Goal: Task Accomplishment & Management: Manage account settings

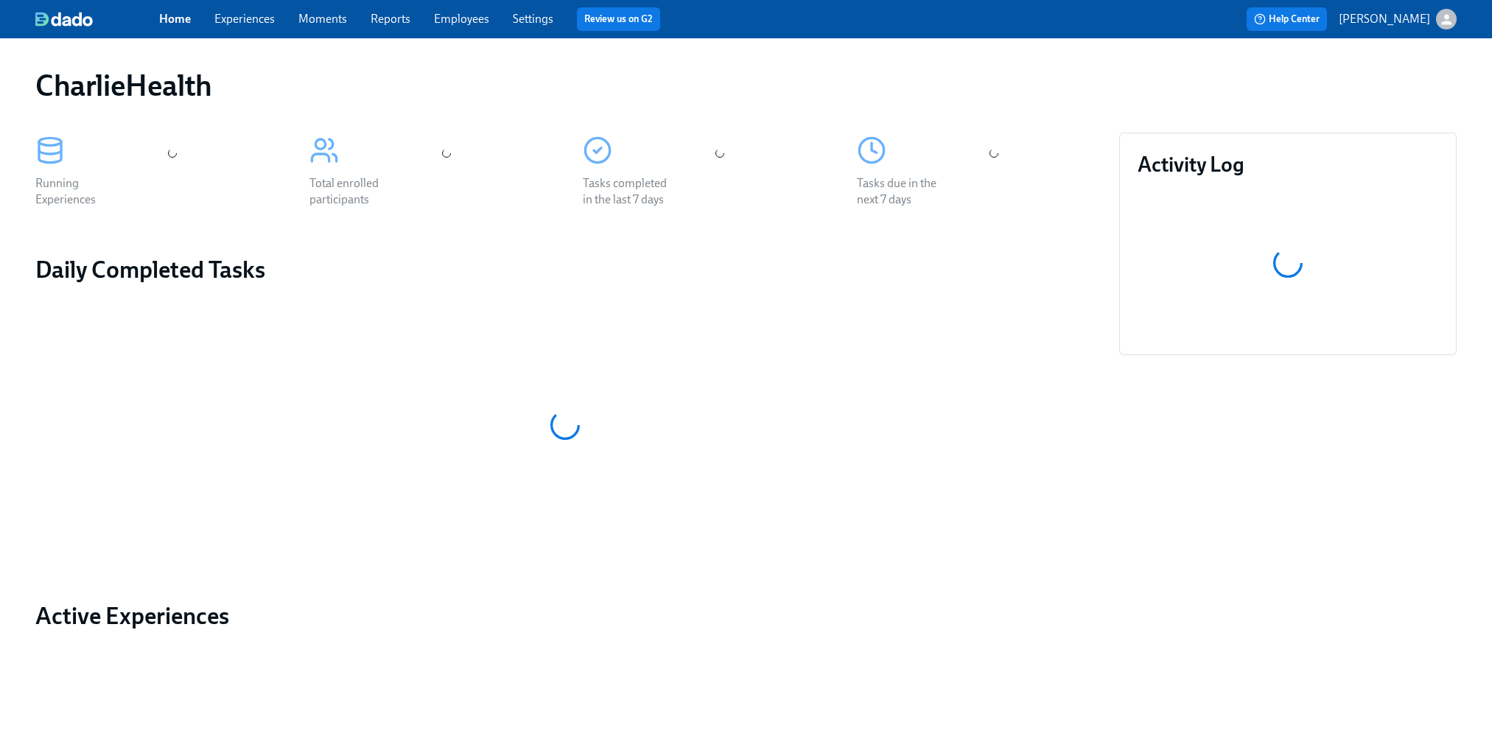
click at [248, 24] on link "Experiences" at bounding box center [244, 19] width 60 height 14
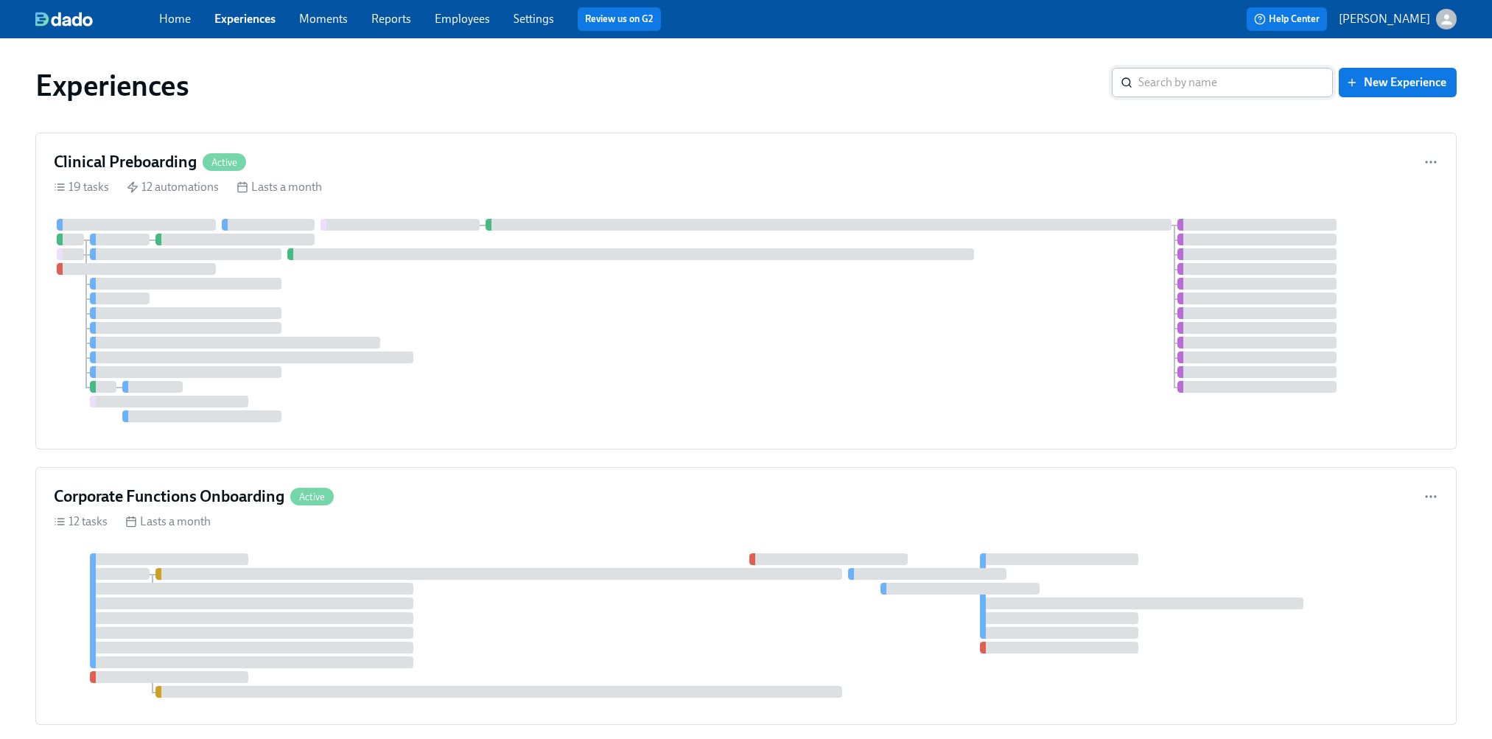
click at [1174, 86] on input "search" at bounding box center [1235, 82] width 195 height 29
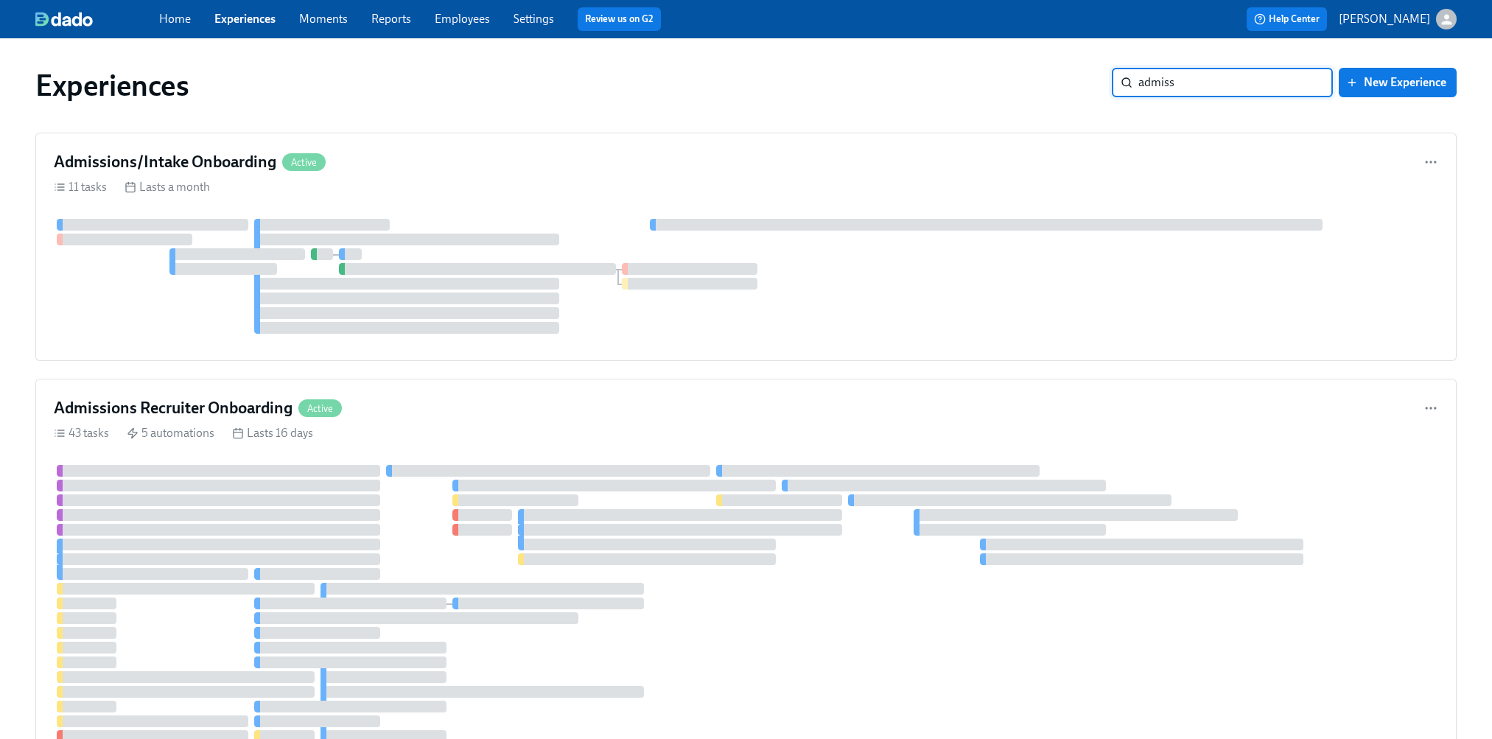
drag, startPoint x: 1220, startPoint y: 85, endPoint x: 991, endPoint y: 80, distance: 229.2
click at [992, 79] on div "Experiences admiss ​ New Experience" at bounding box center [745, 85] width 1421 height 35
type input "gtm"
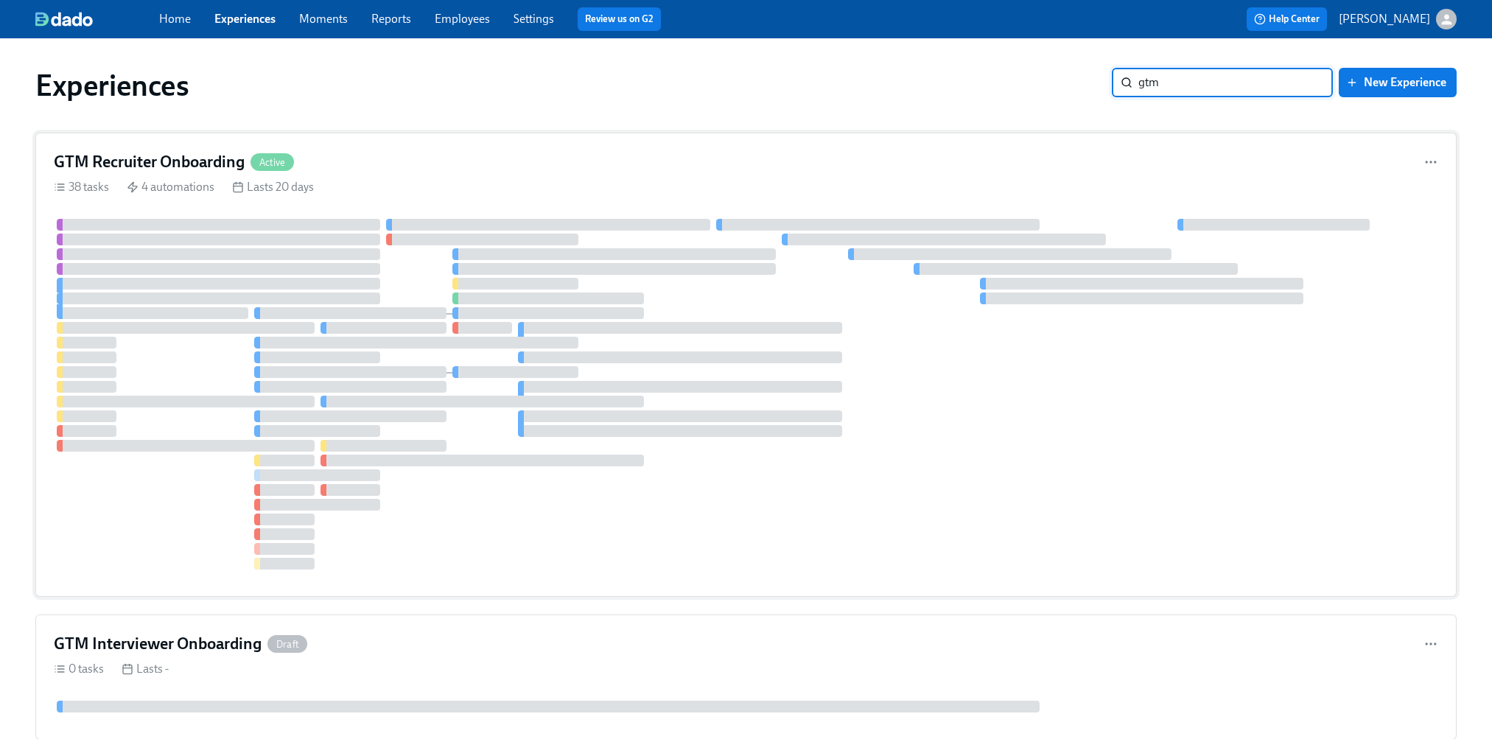
click at [505, 179] on div "38 tasks 4 automations Lasts 20 days" at bounding box center [746, 187] width 1384 height 16
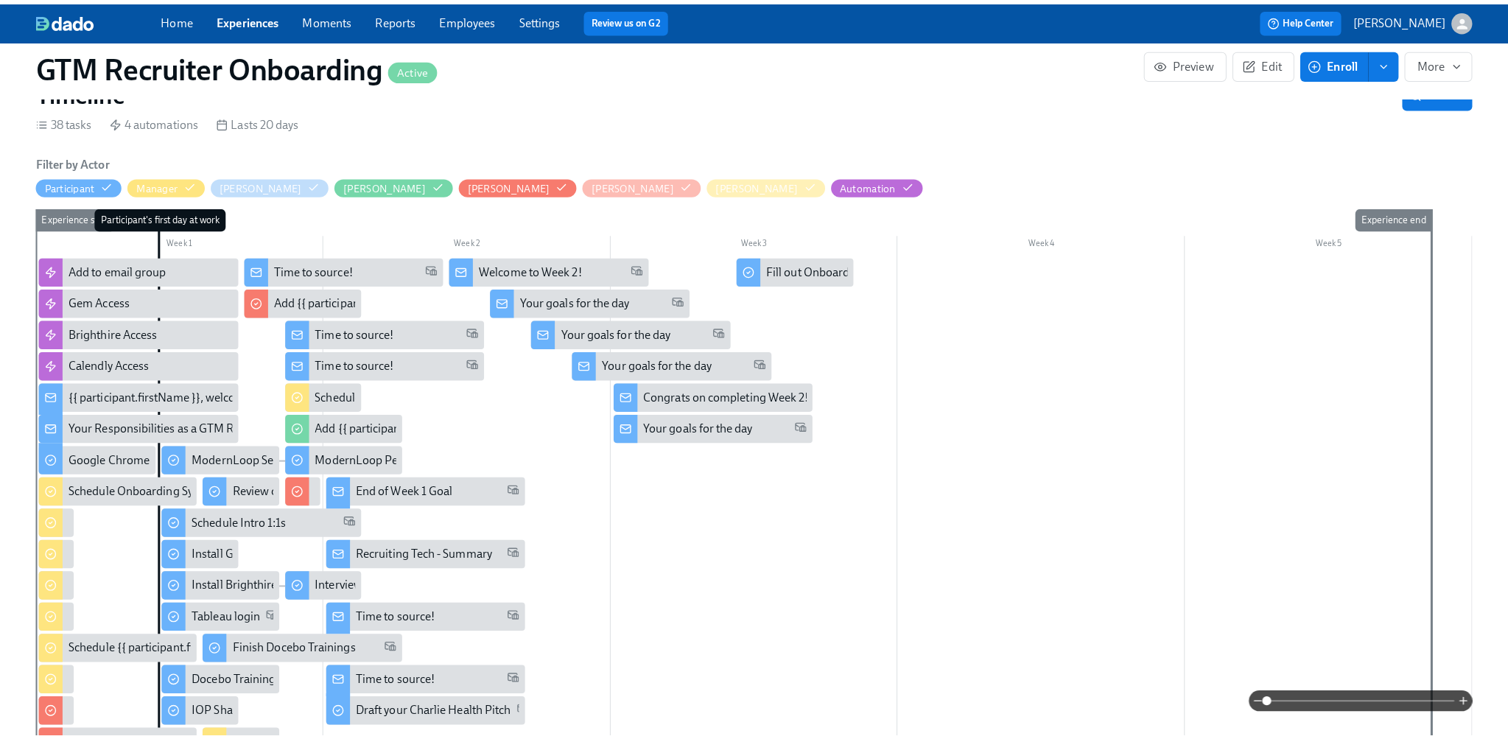
scroll to position [0, 2787]
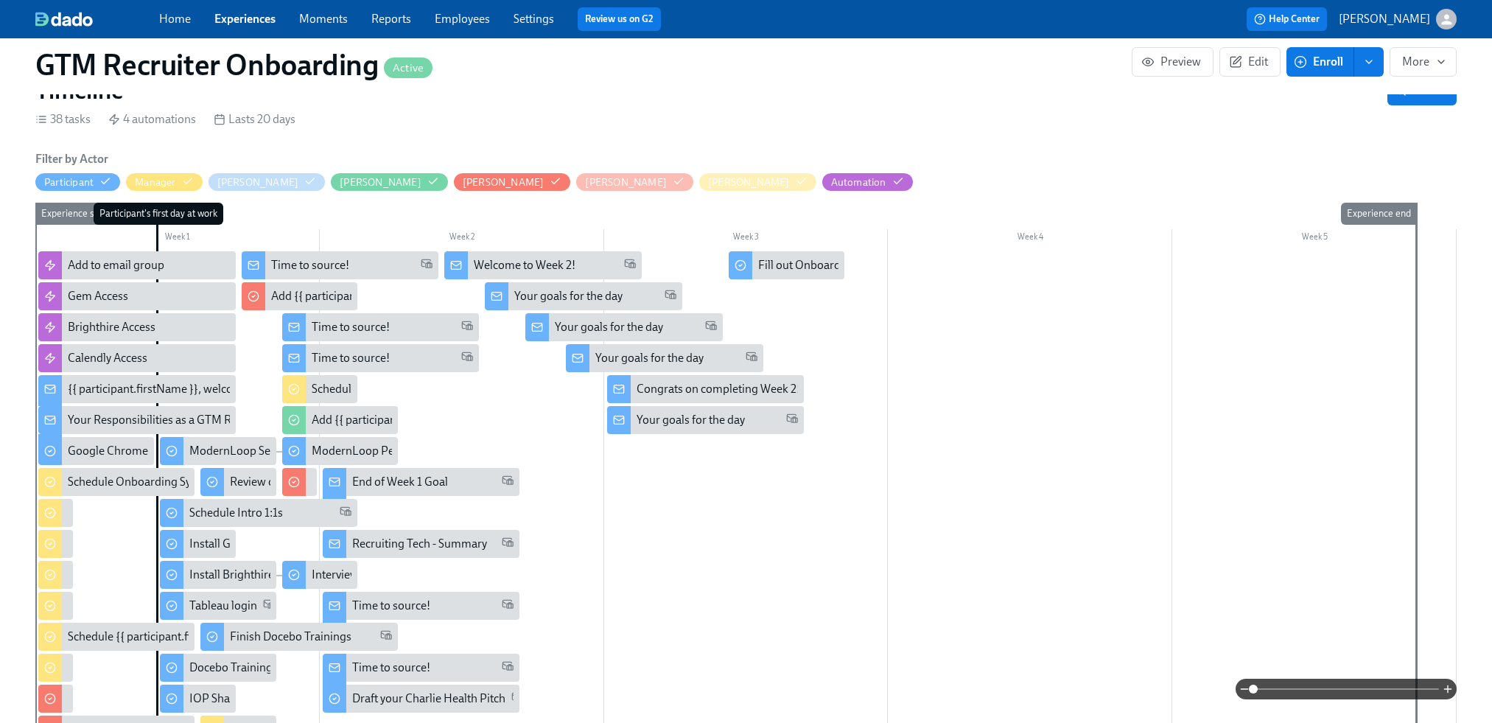
click at [759, 257] on div "Fill out Onboarding Survey" at bounding box center [825, 265] width 134 height 16
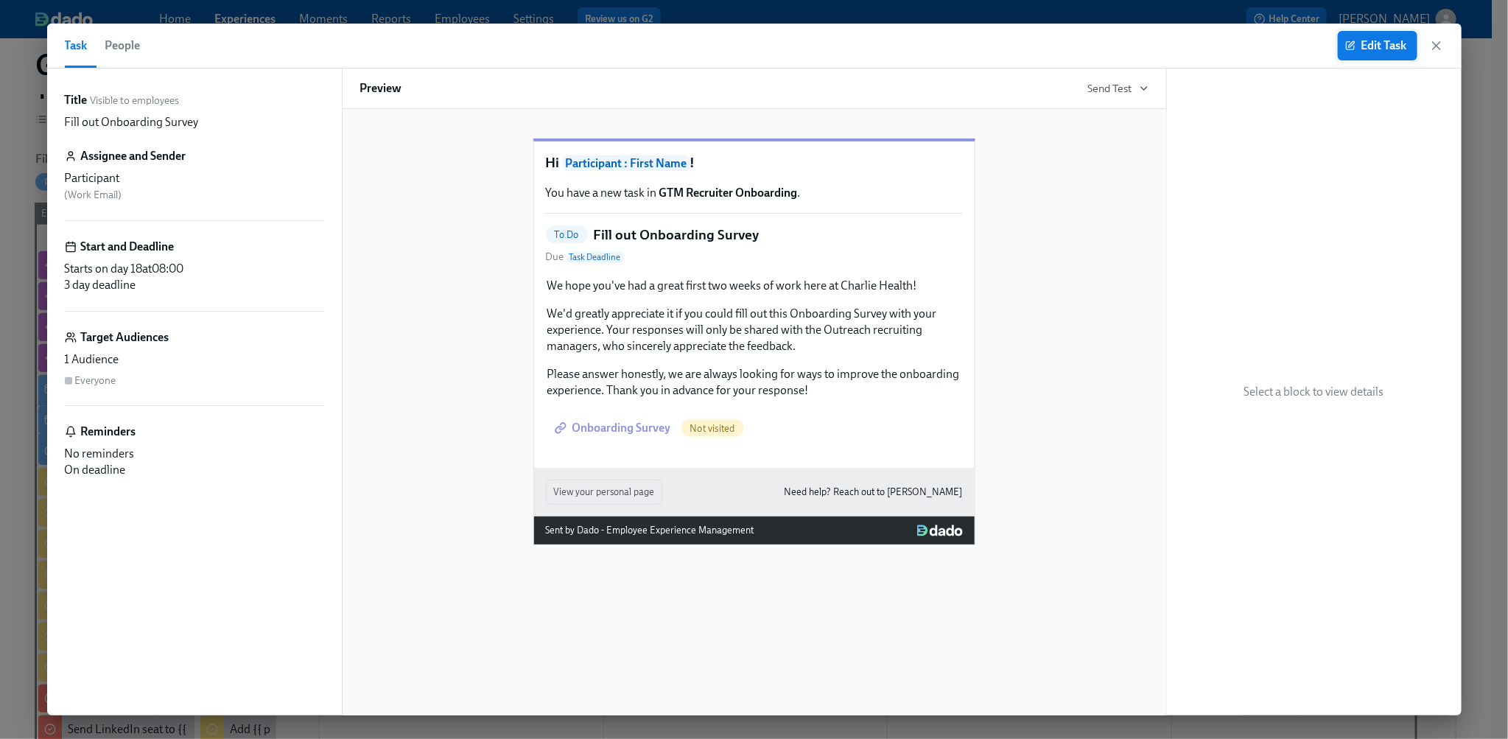
click at [1359, 45] on span "Edit Task" at bounding box center [1377, 45] width 59 height 15
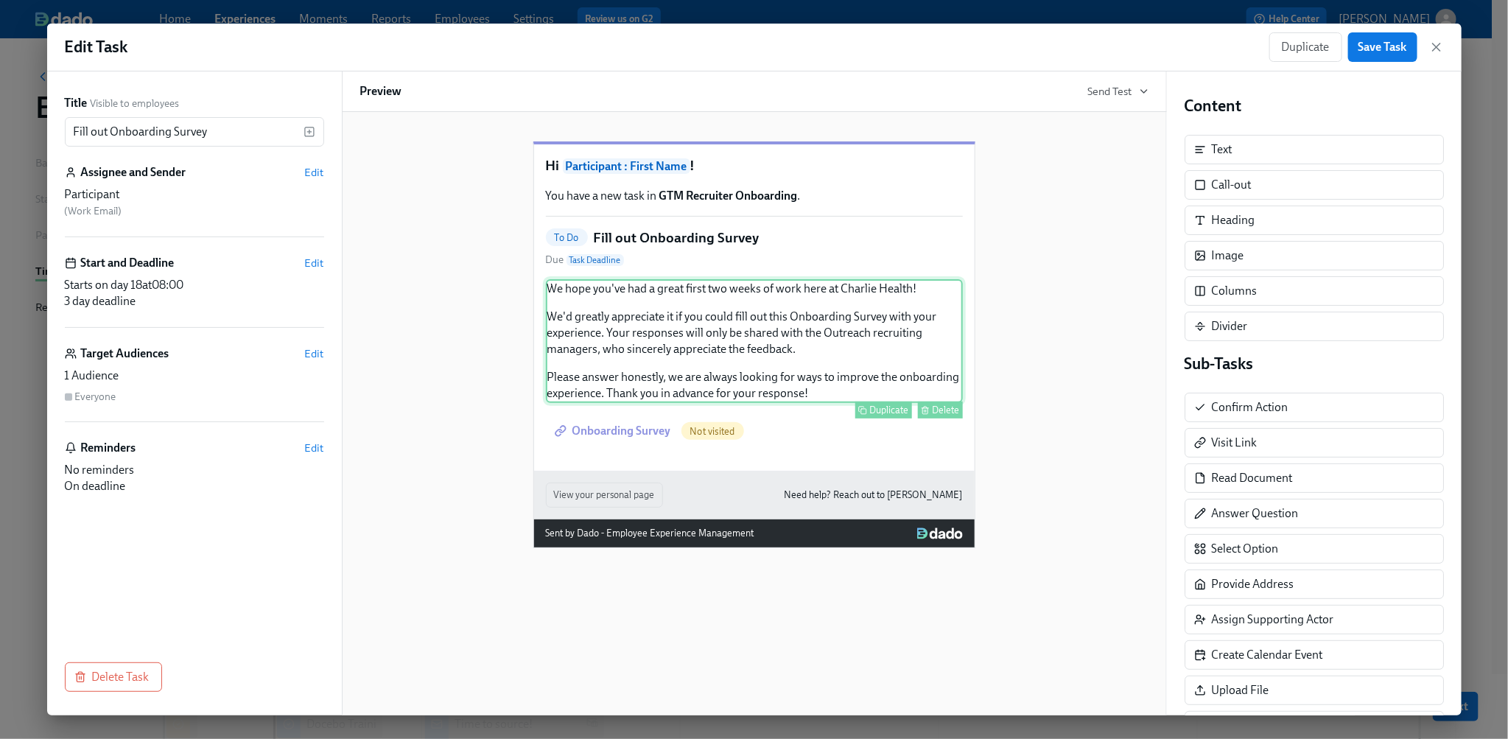
click at [752, 325] on div "We hope you've had a great first two weeks of work here at Charlie Health! We'd…" at bounding box center [754, 341] width 417 height 124
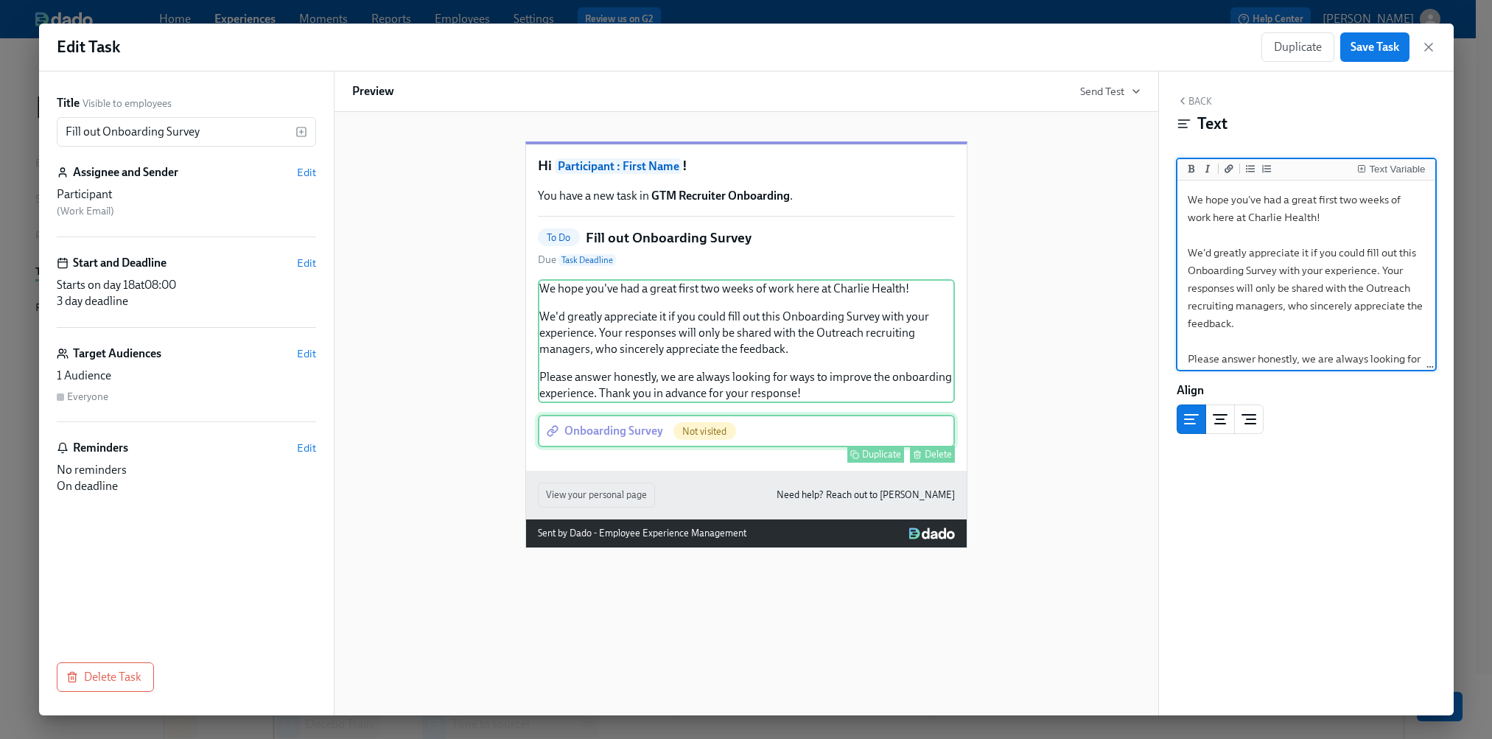
click at [810, 447] on div "Onboarding Survey Not visited Duplicate Delete" at bounding box center [746, 431] width 417 height 32
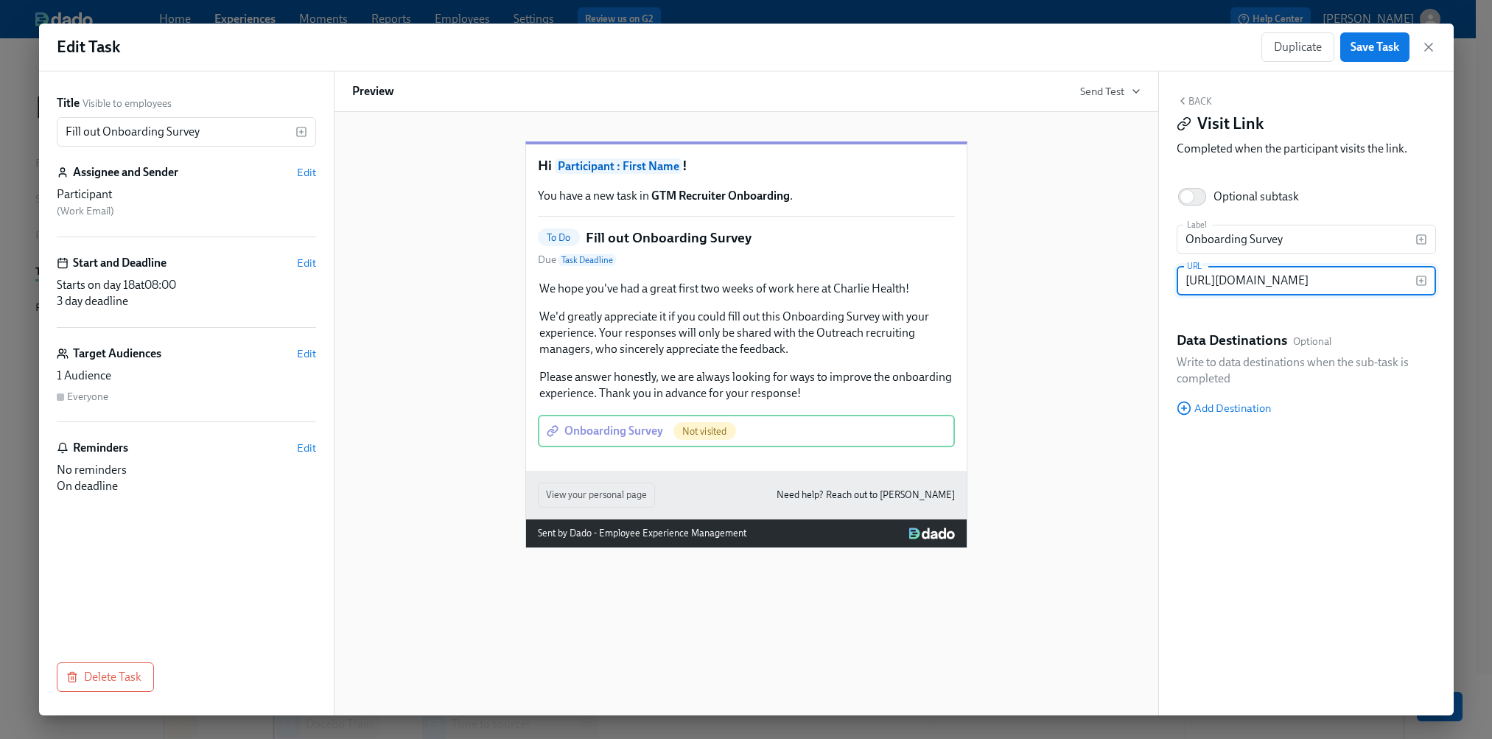
scroll to position [0, 274]
click at [1342, 286] on input "[URL][DOMAIN_NAME]" at bounding box center [1296, 280] width 239 height 29
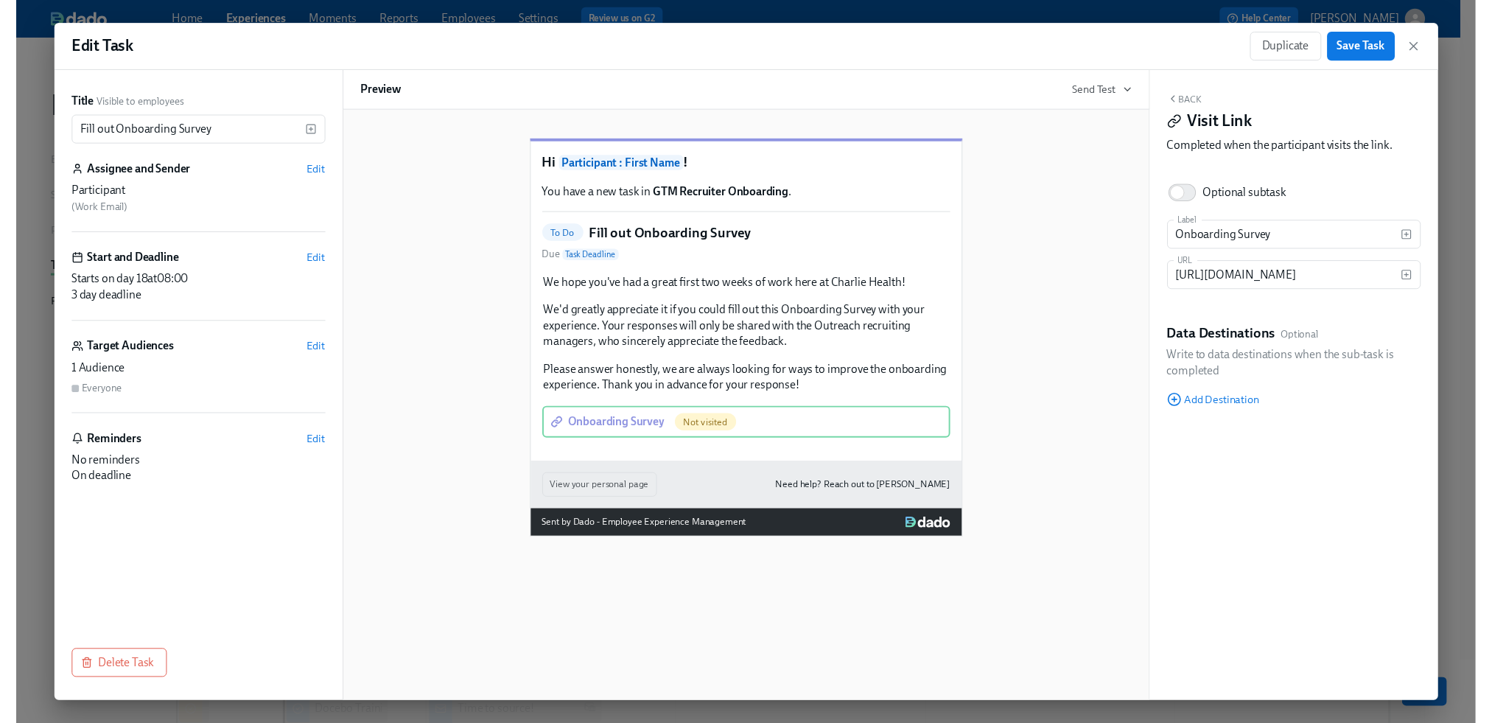
scroll to position [0, 0]
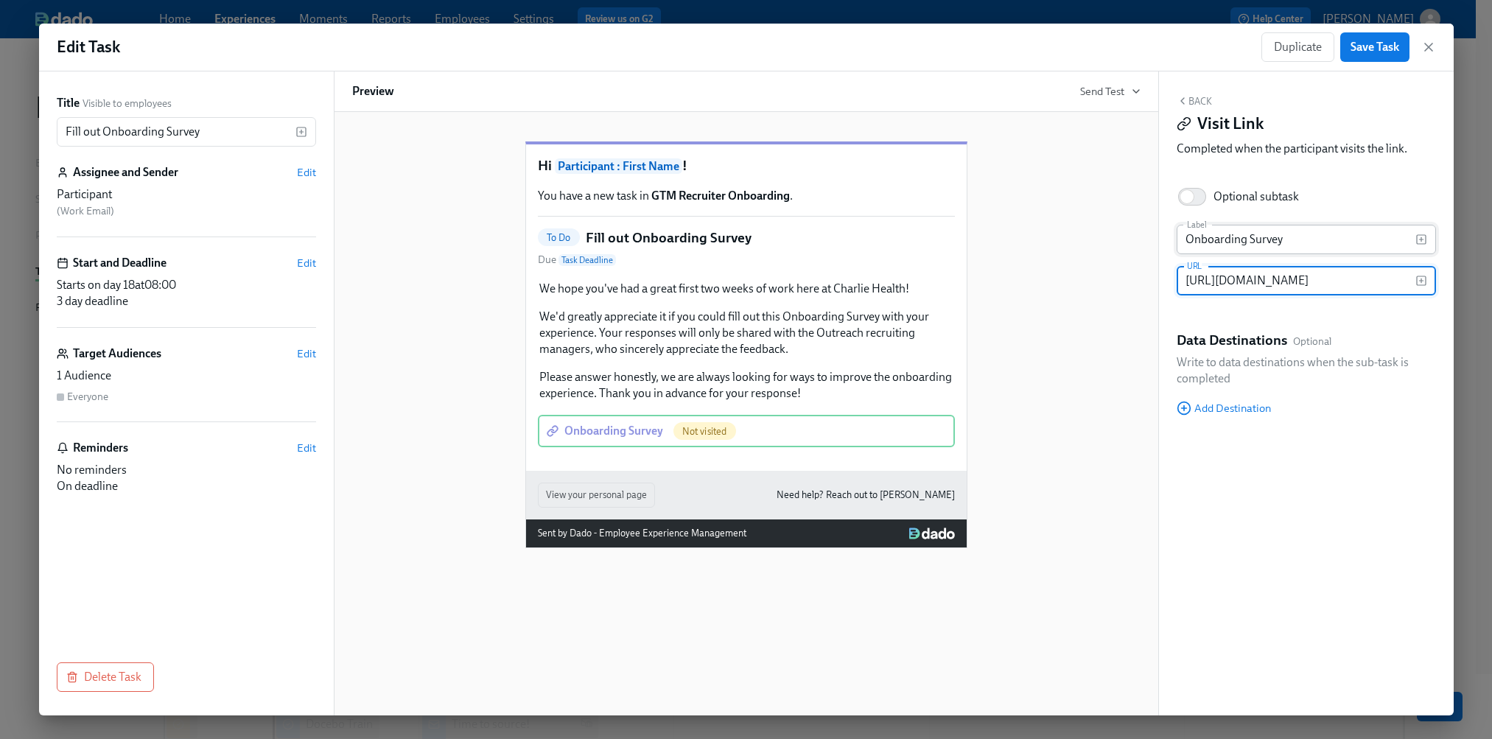
click at [1265, 238] on input "Onboarding Survey" at bounding box center [1296, 239] width 239 height 29
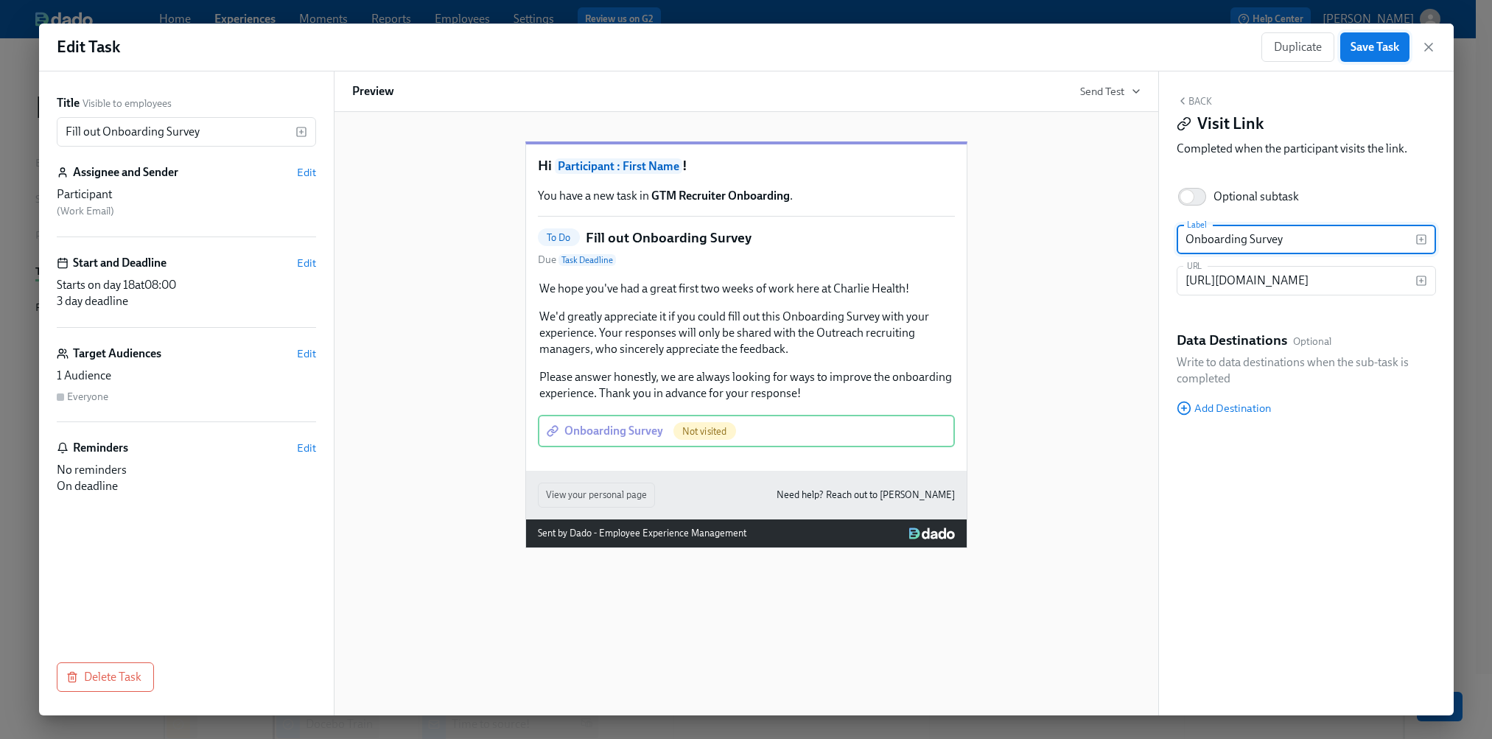
click at [1366, 50] on span "Save Task" at bounding box center [1375, 47] width 49 height 15
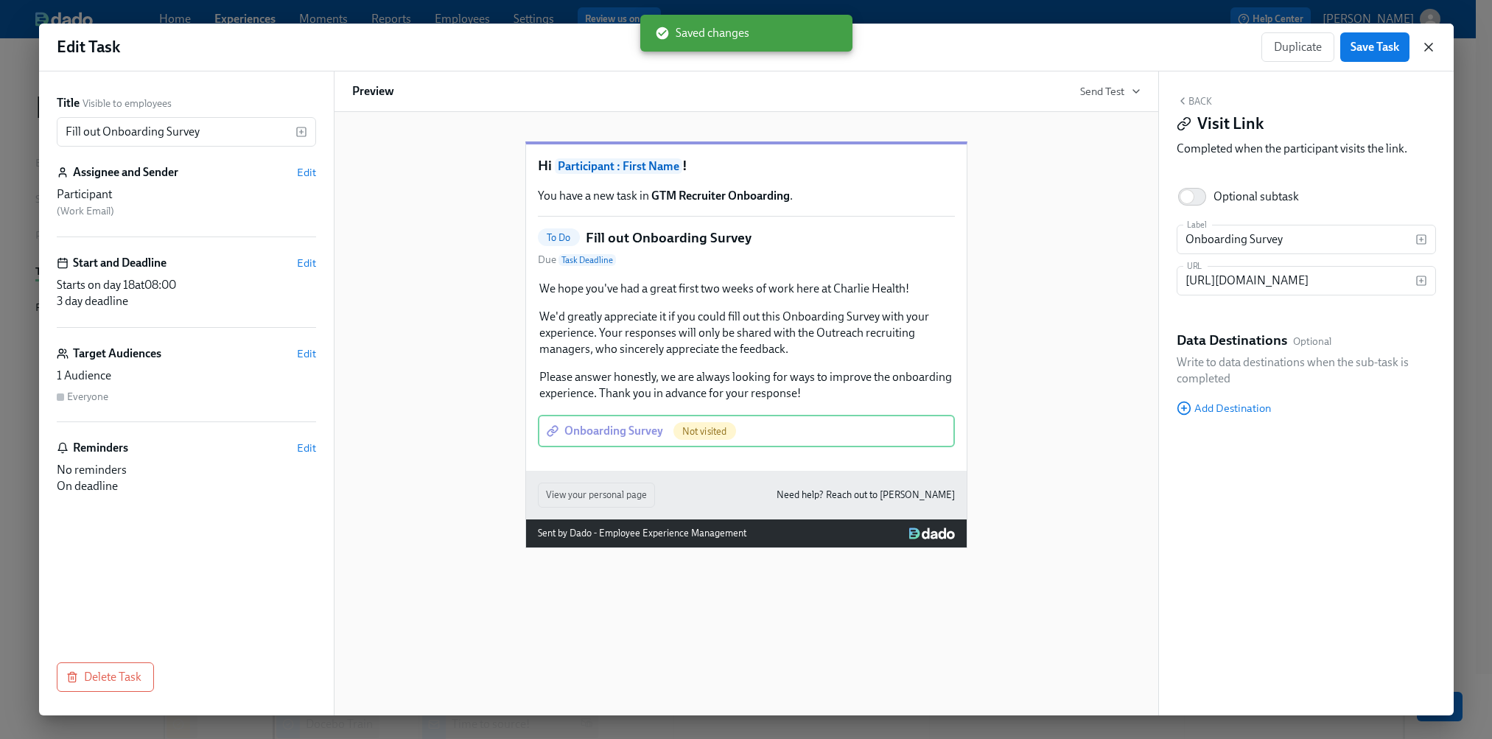
click at [1423, 48] on icon "button" at bounding box center [1428, 47] width 15 height 15
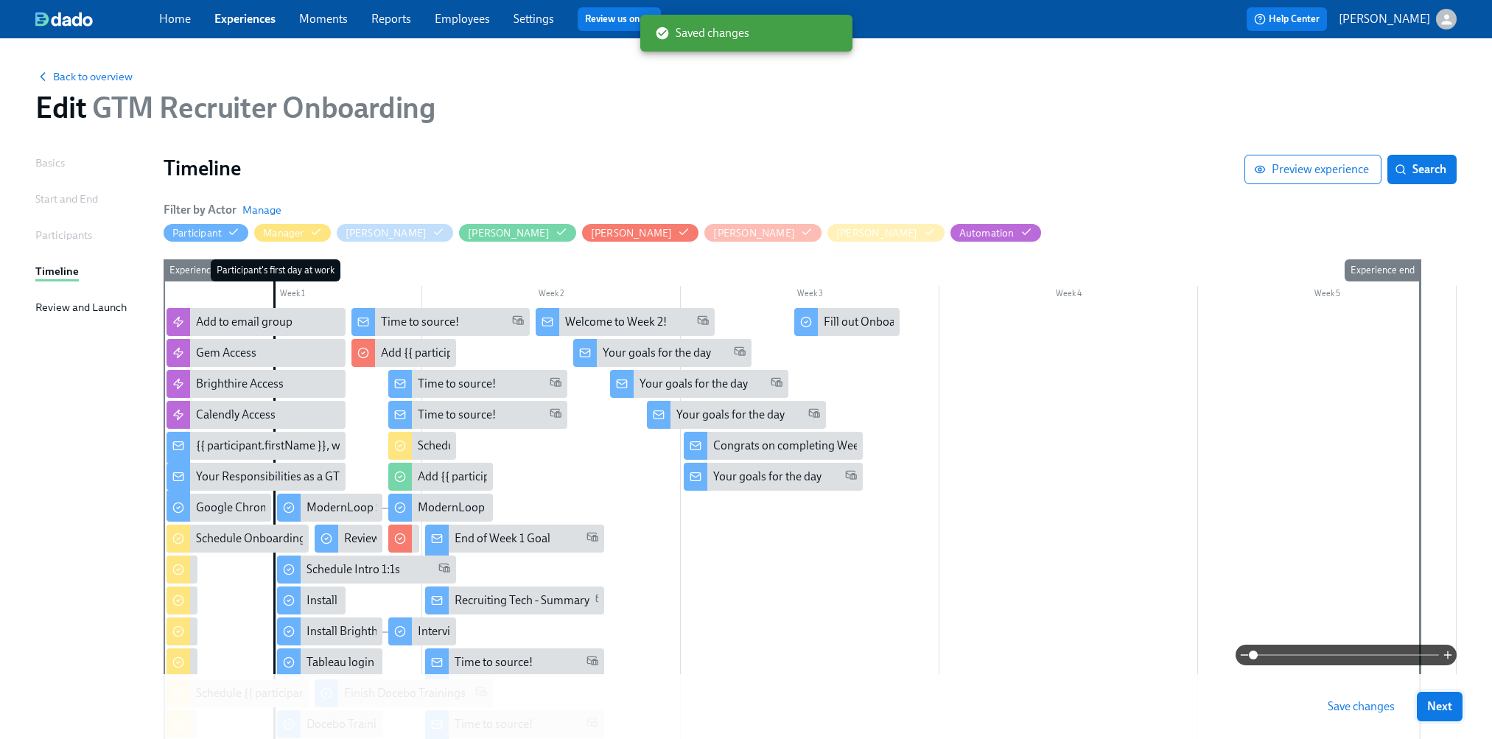
click at [1452, 709] on span "Next" at bounding box center [1439, 706] width 25 height 15
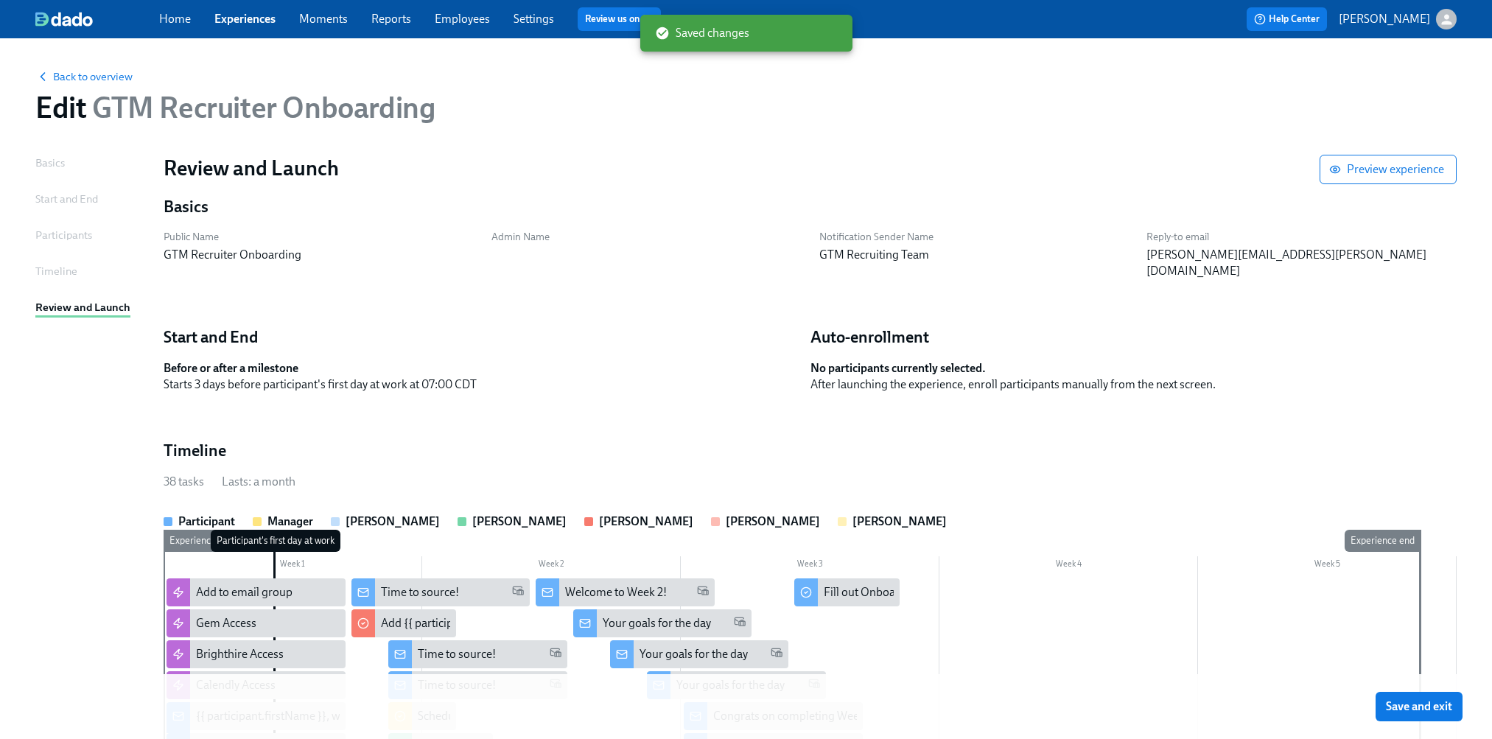
click at [1404, 708] on span "Save and exit" at bounding box center [1419, 706] width 66 height 15
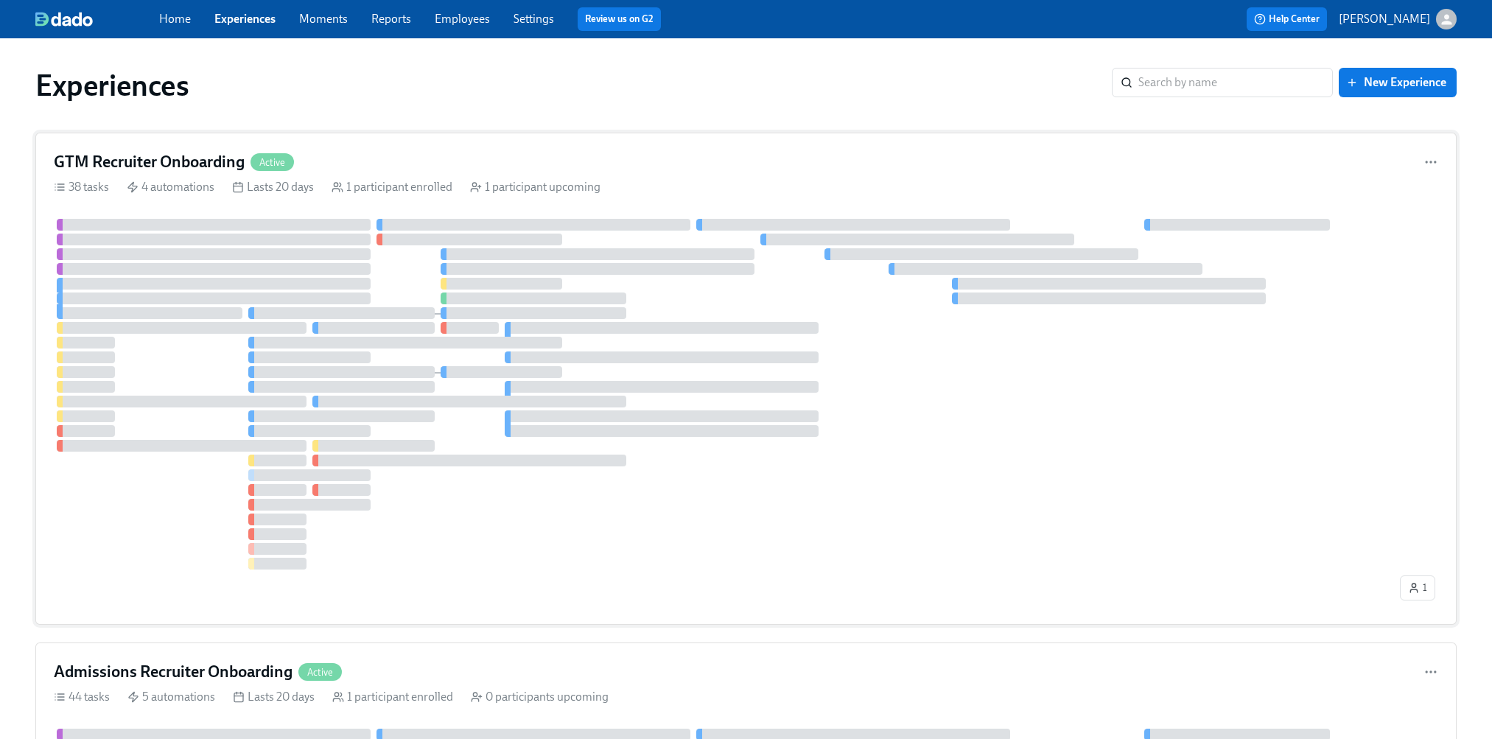
click at [251, 165] on span "Active" at bounding box center [272, 162] width 43 height 11
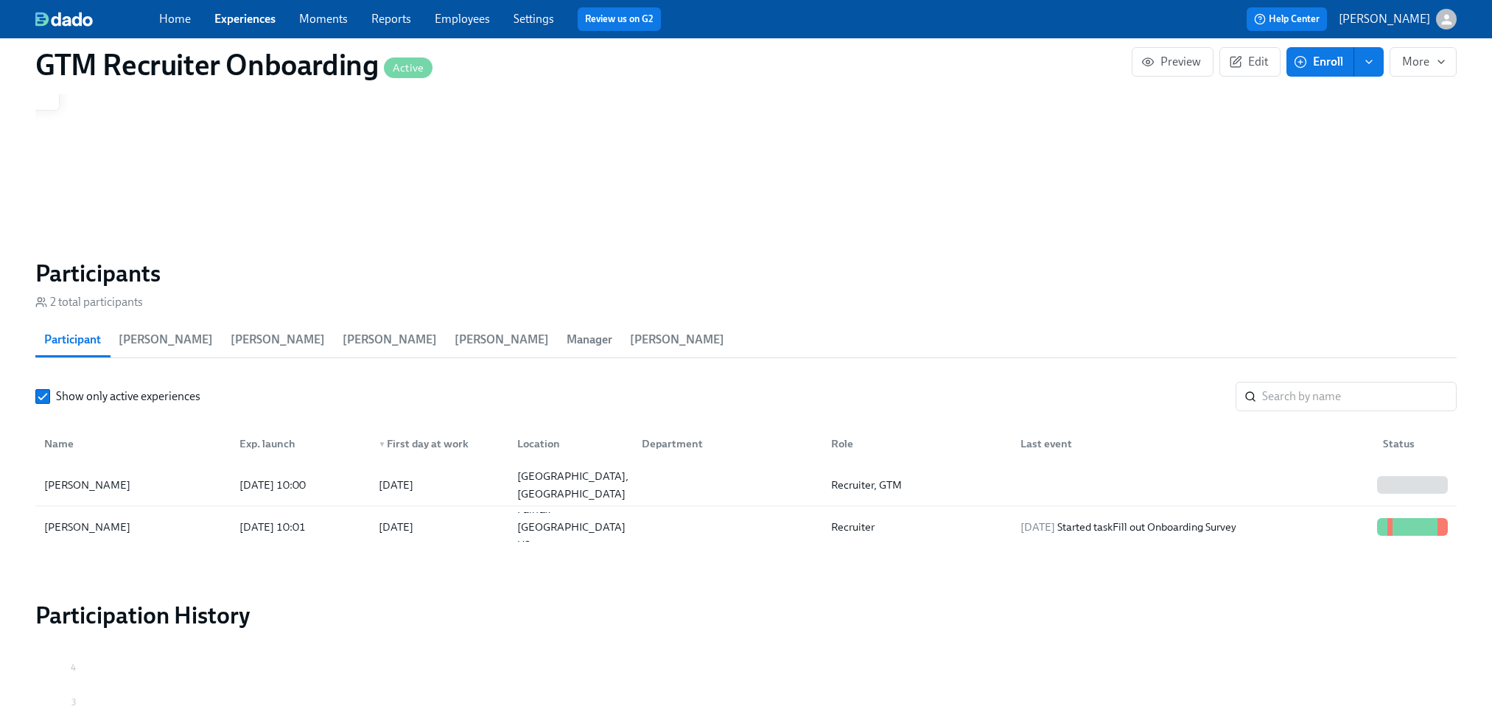
scroll to position [1692, 0]
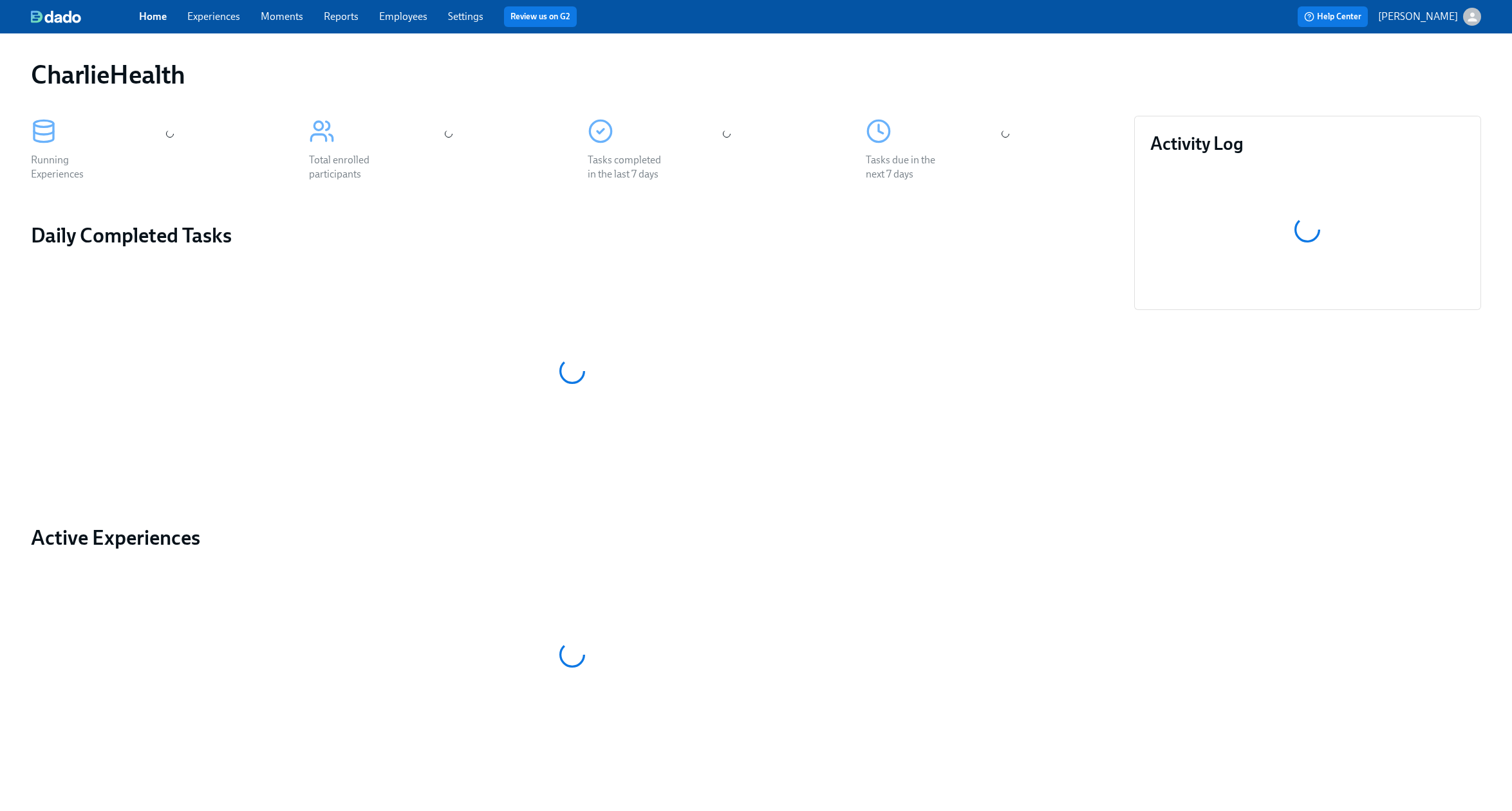
click at [216, 16] on link "Experiences" at bounding box center [213, 17] width 52 height 12
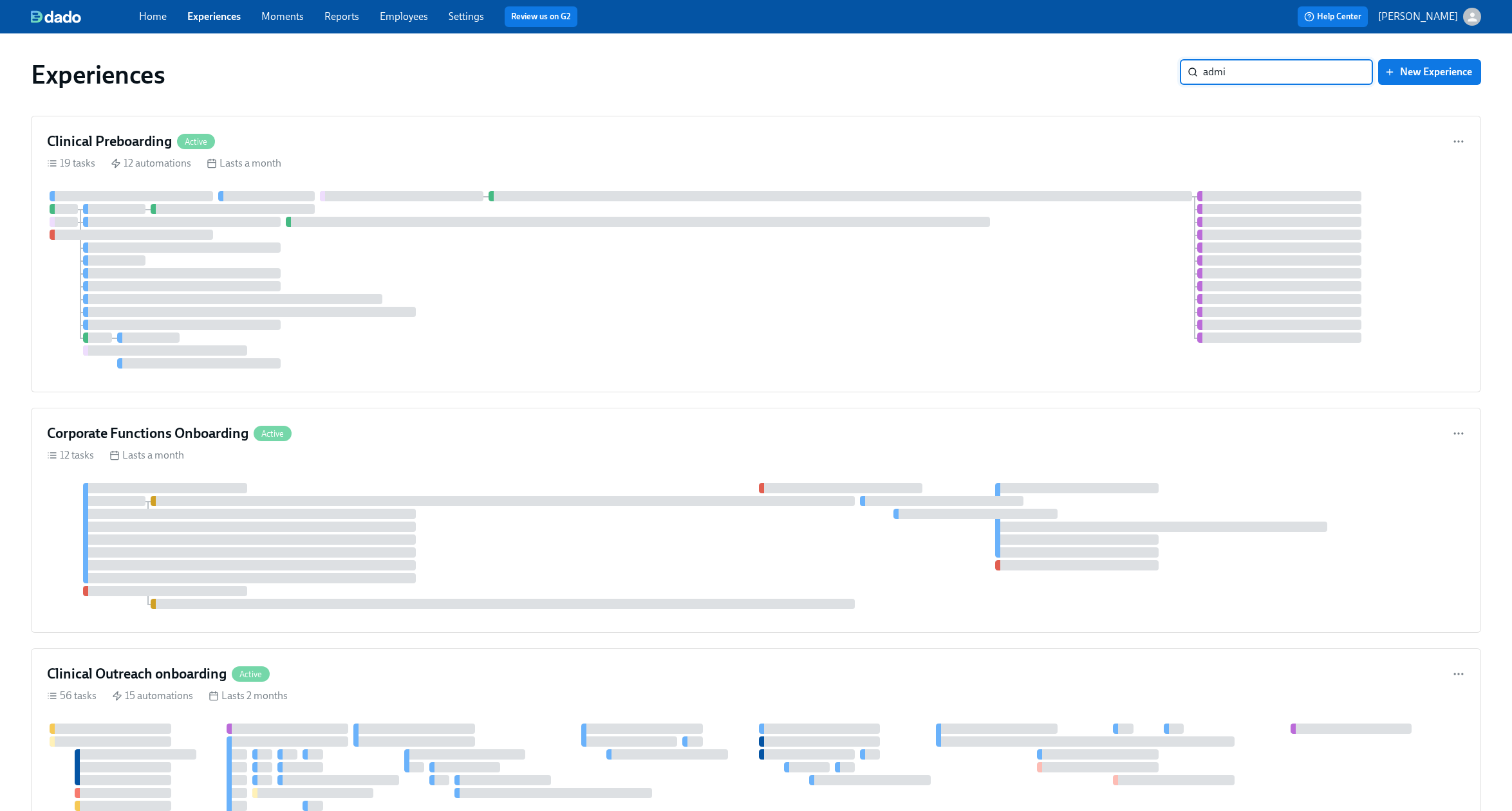
type input "admis"
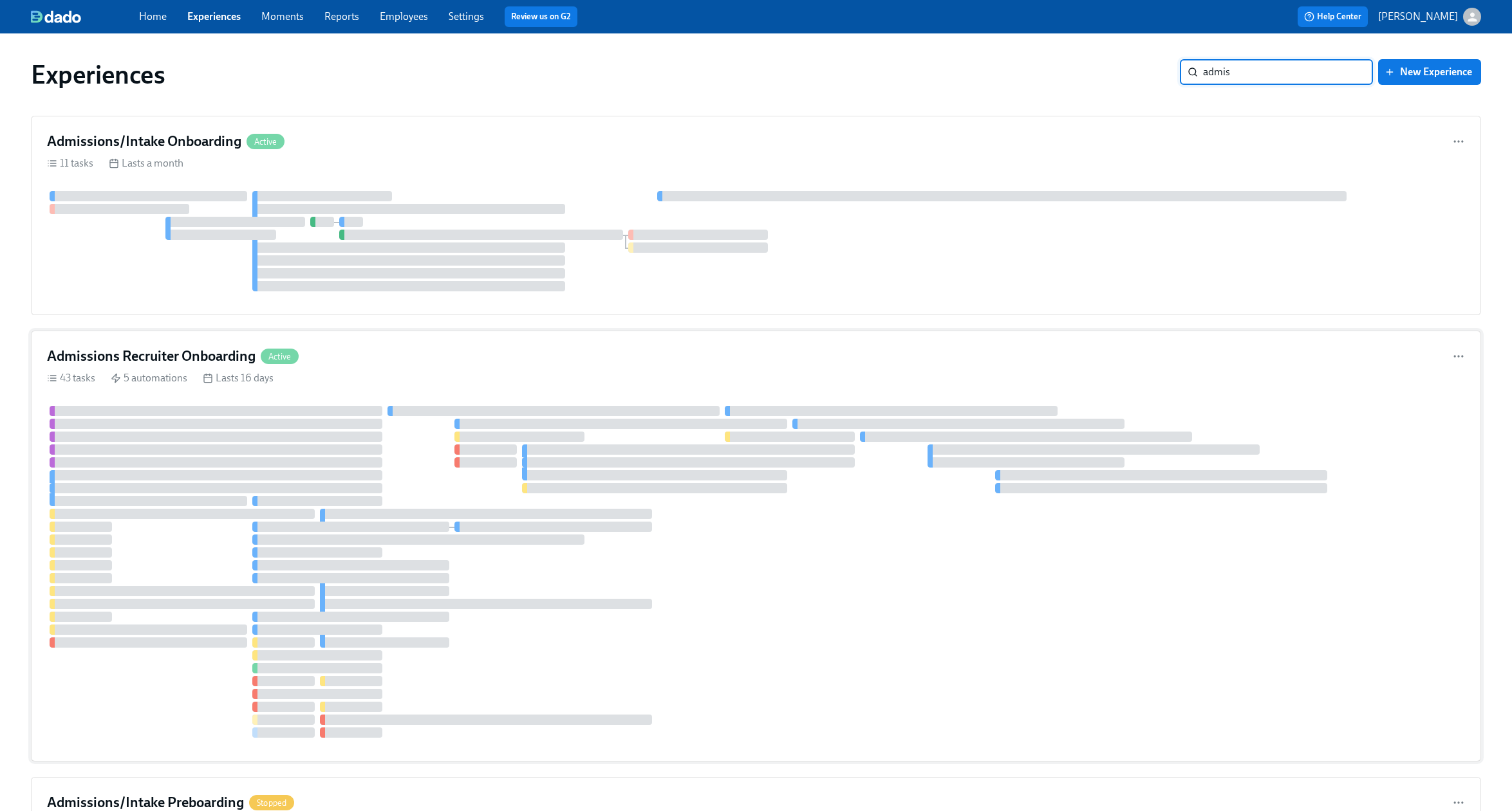
click at [469, 375] on div "43 tasks 5 automations Lasts 16 days" at bounding box center [756, 378] width 1418 height 14
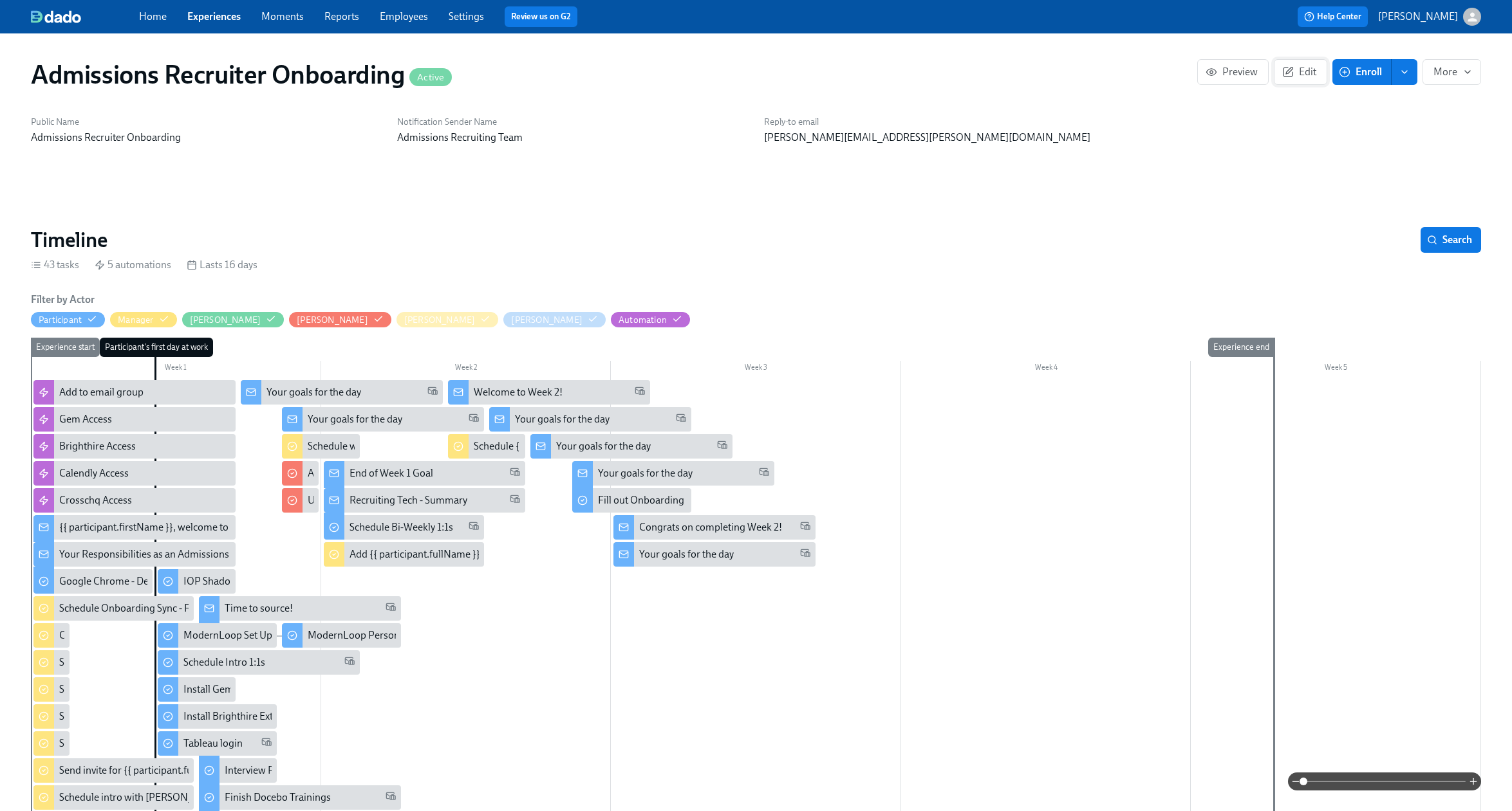
click at [1304, 70] on span "Edit" at bounding box center [1301, 72] width 31 height 13
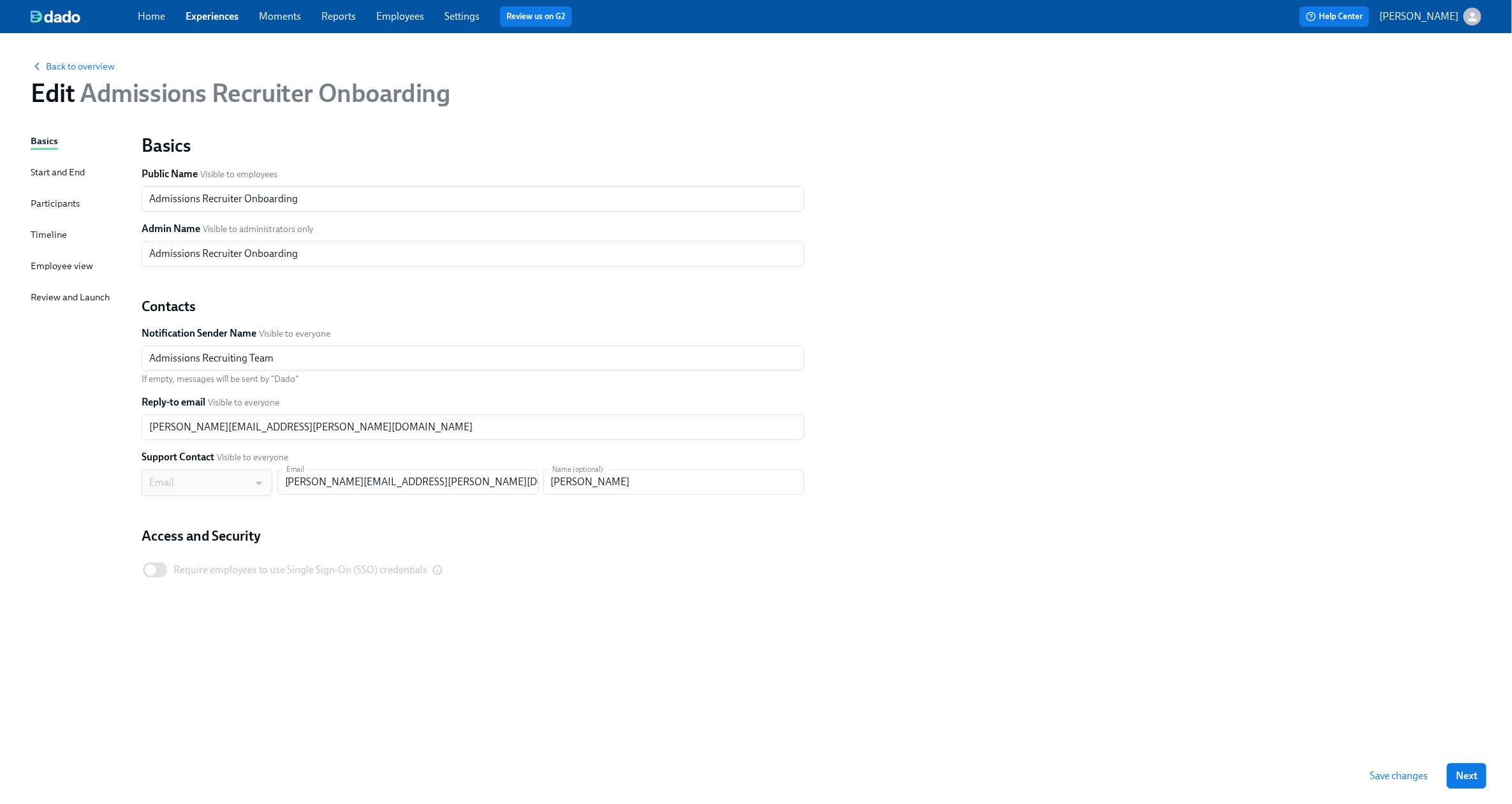
click at [59, 236] on div "Timeline" at bounding box center [48, 235] width 36 height 14
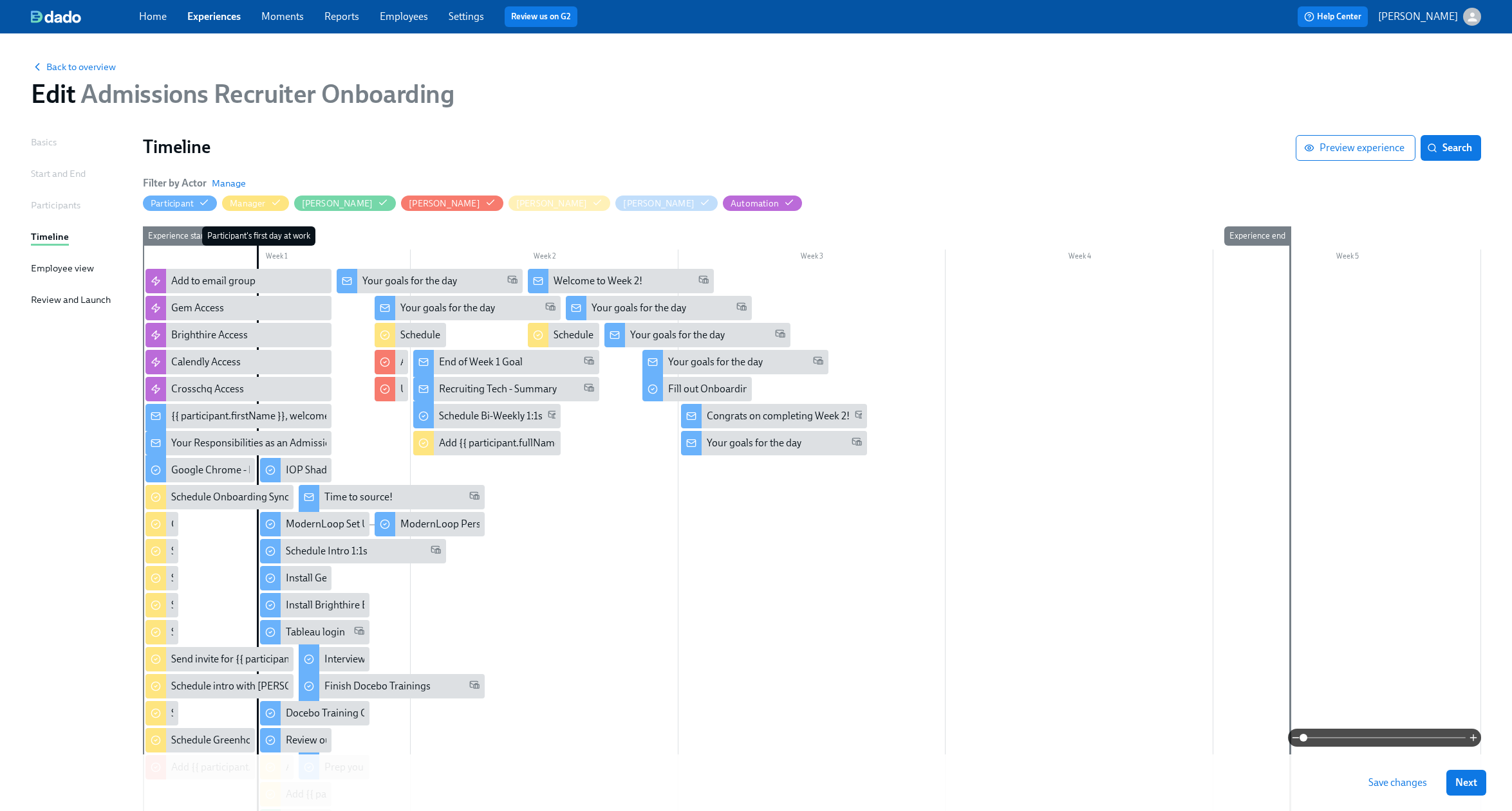
click at [1038, 400] on div at bounding box center [812, 625] width 1338 height 712
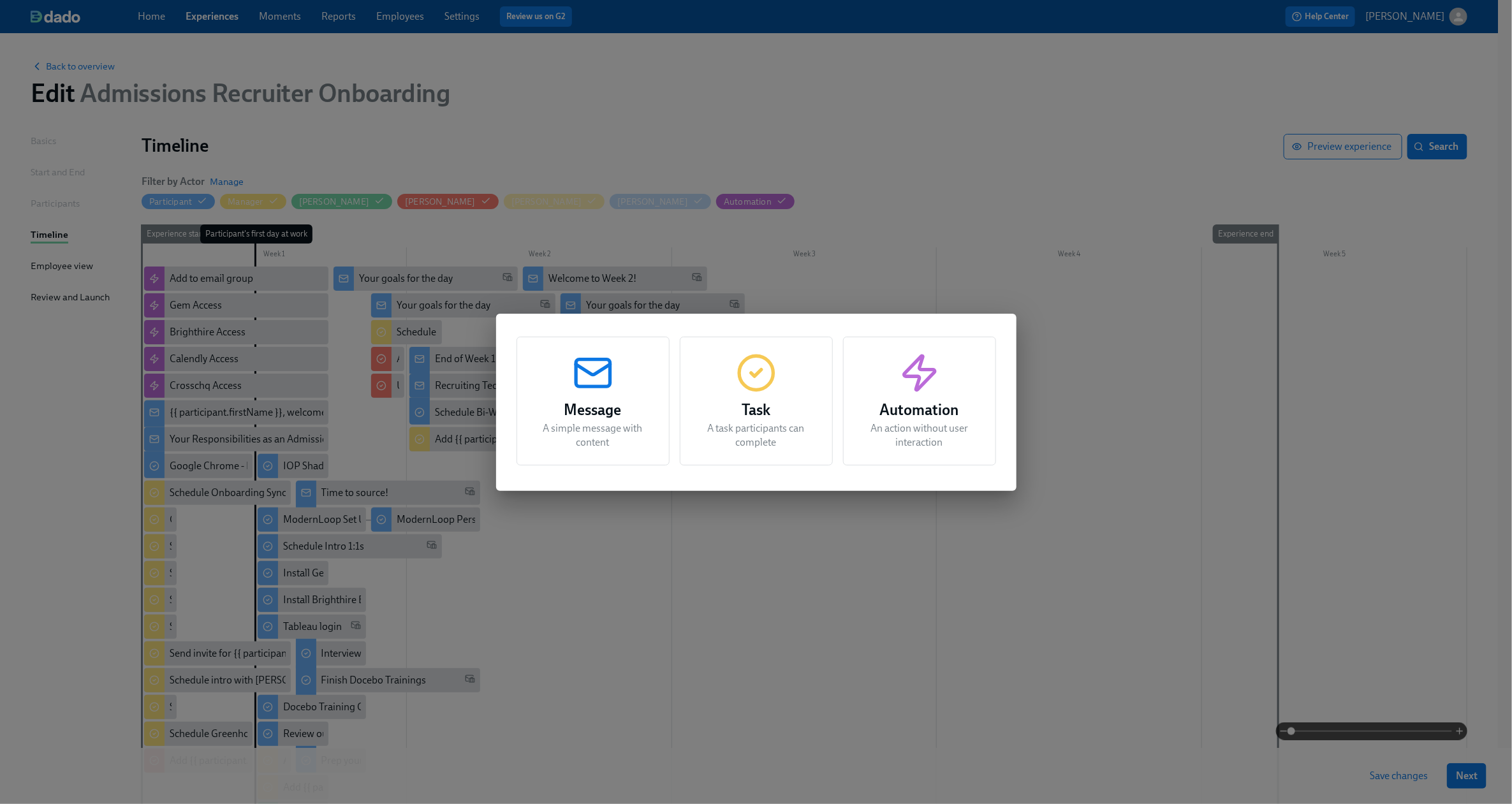
click at [749, 412] on h3 "Task" at bounding box center [756, 409] width 121 height 23
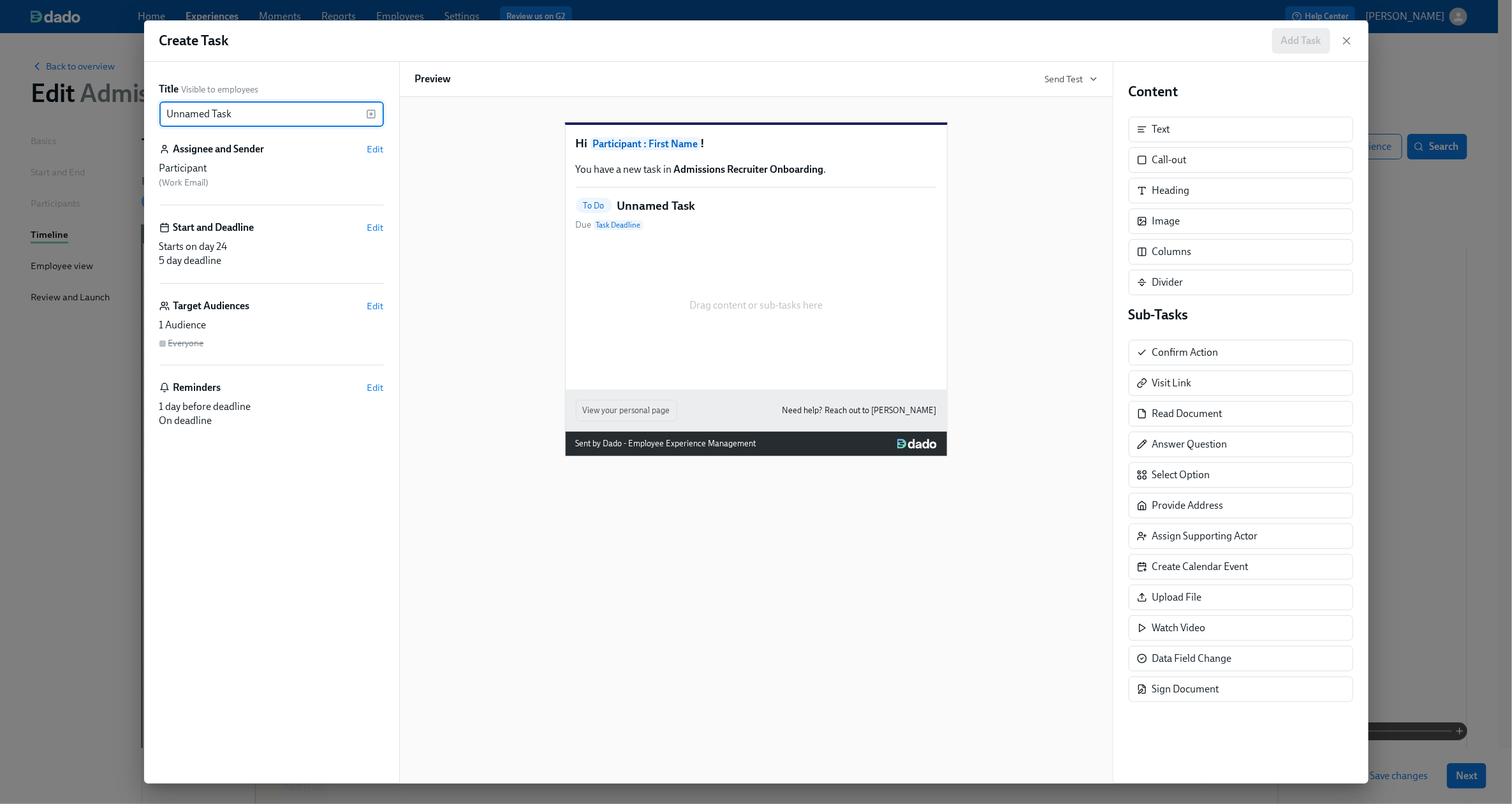
drag, startPoint x: 259, startPoint y: 114, endPoint x: 42, endPoint y: 113, distance: 217.0
click at [42, 113] on div "Create Task Add Task Title Visible to employees Unnamed Task ​ Assignee and Sen…" at bounding box center [756, 402] width 1512 height 804
type input "Fill out Onboarding Survey"
click at [283, 236] on div "Start and Deadline Edit Starts on day 24 5 day deadline" at bounding box center [271, 252] width 224 height 63
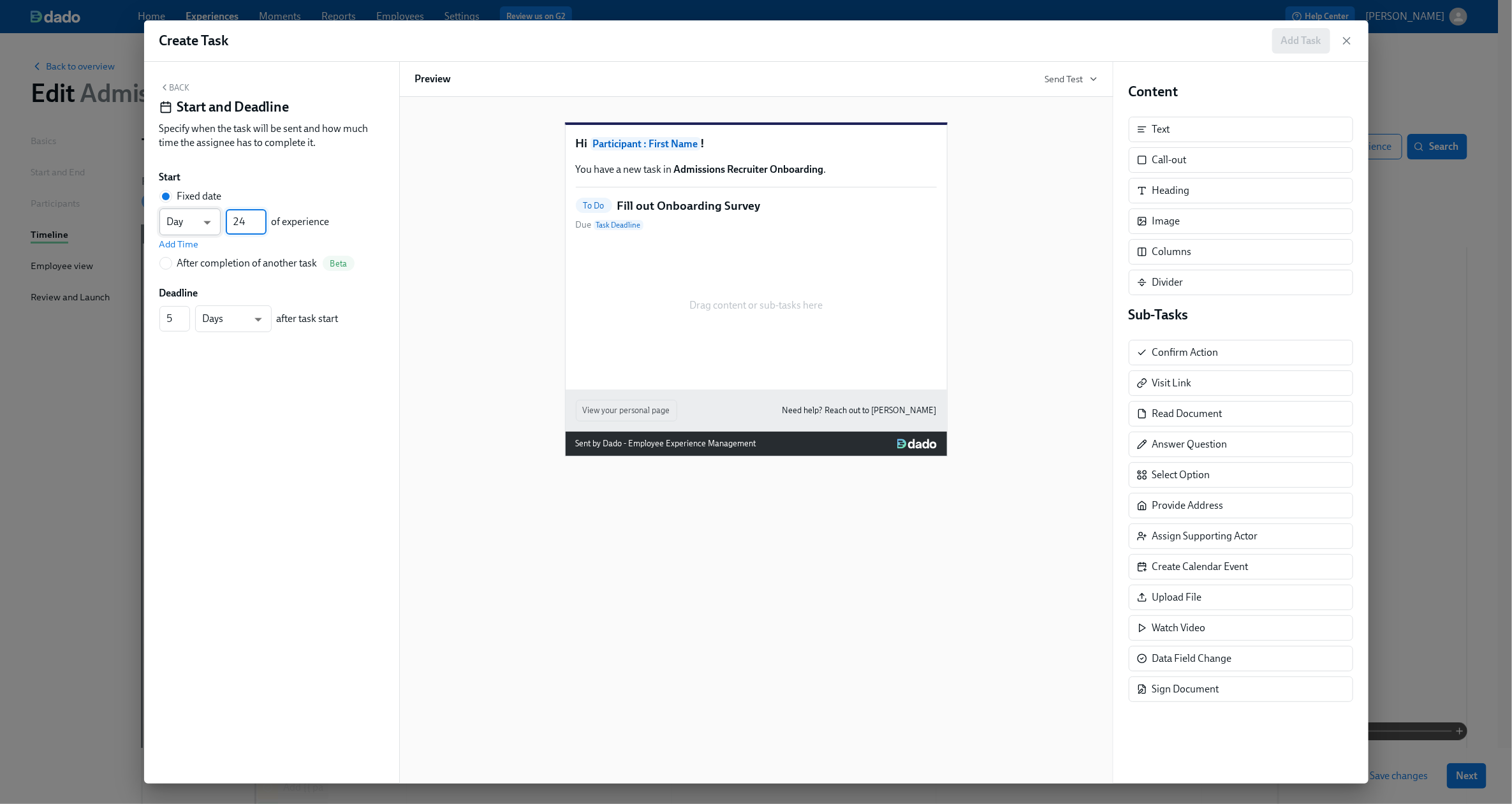
drag, startPoint x: 241, startPoint y: 222, endPoint x: 206, endPoint y: 222, distance: 35.0
click at [206, 222] on div "Day d ​ 24 ​ of experience" at bounding box center [244, 222] width 171 height 27
drag, startPoint x: 245, startPoint y: 221, endPoint x: 151, endPoint y: 221, distance: 94.0
click at [151, 221] on div "Back Start and Deadline Specify when the task will be sent and how much time th…" at bounding box center [272, 422] width 255 height 722
type input "18"
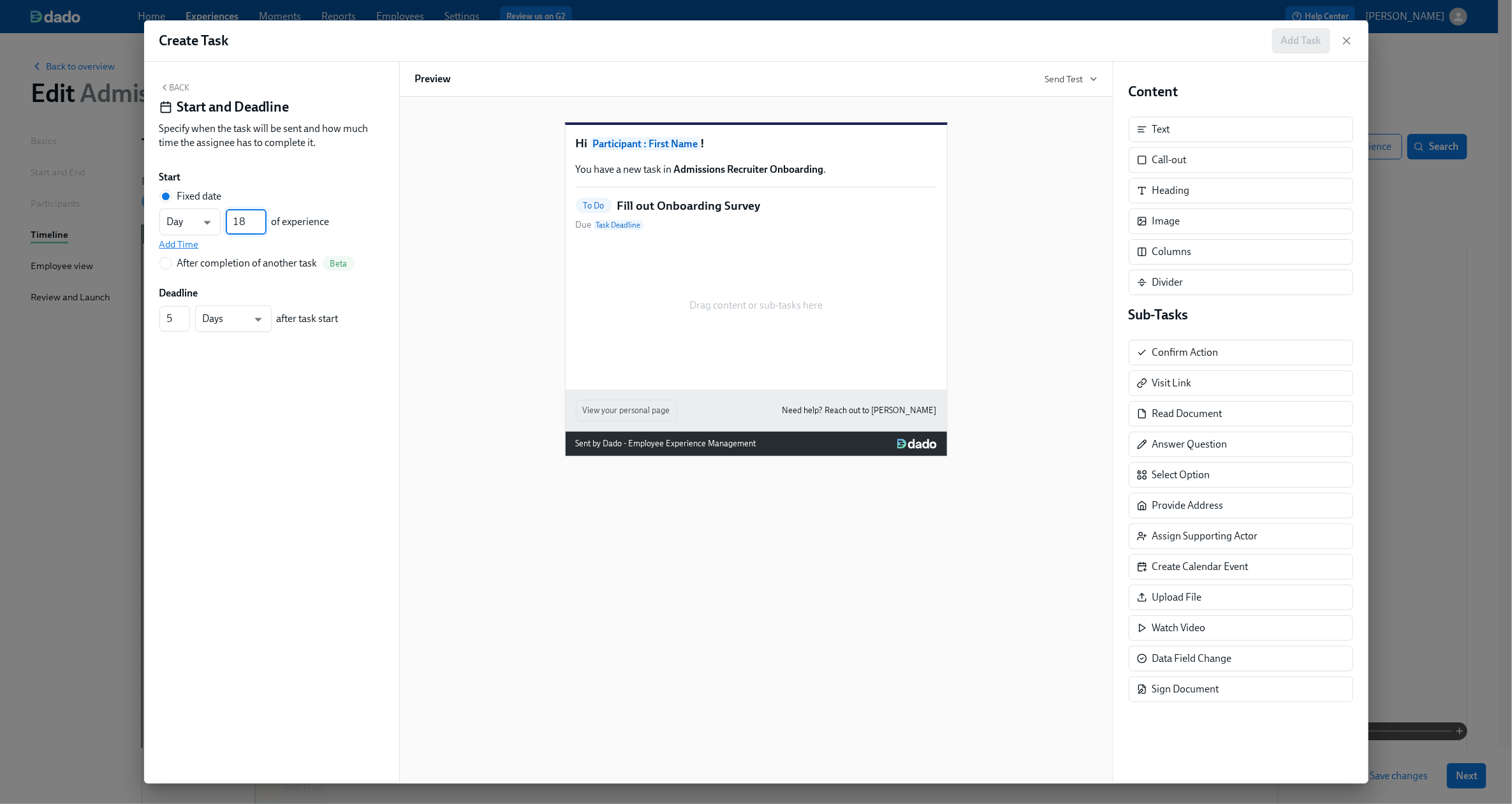
click at [187, 250] on span "Add Time" at bounding box center [179, 244] width 40 height 13
click at [203, 253] on input "09:00 AM" at bounding box center [191, 250] width 64 height 25
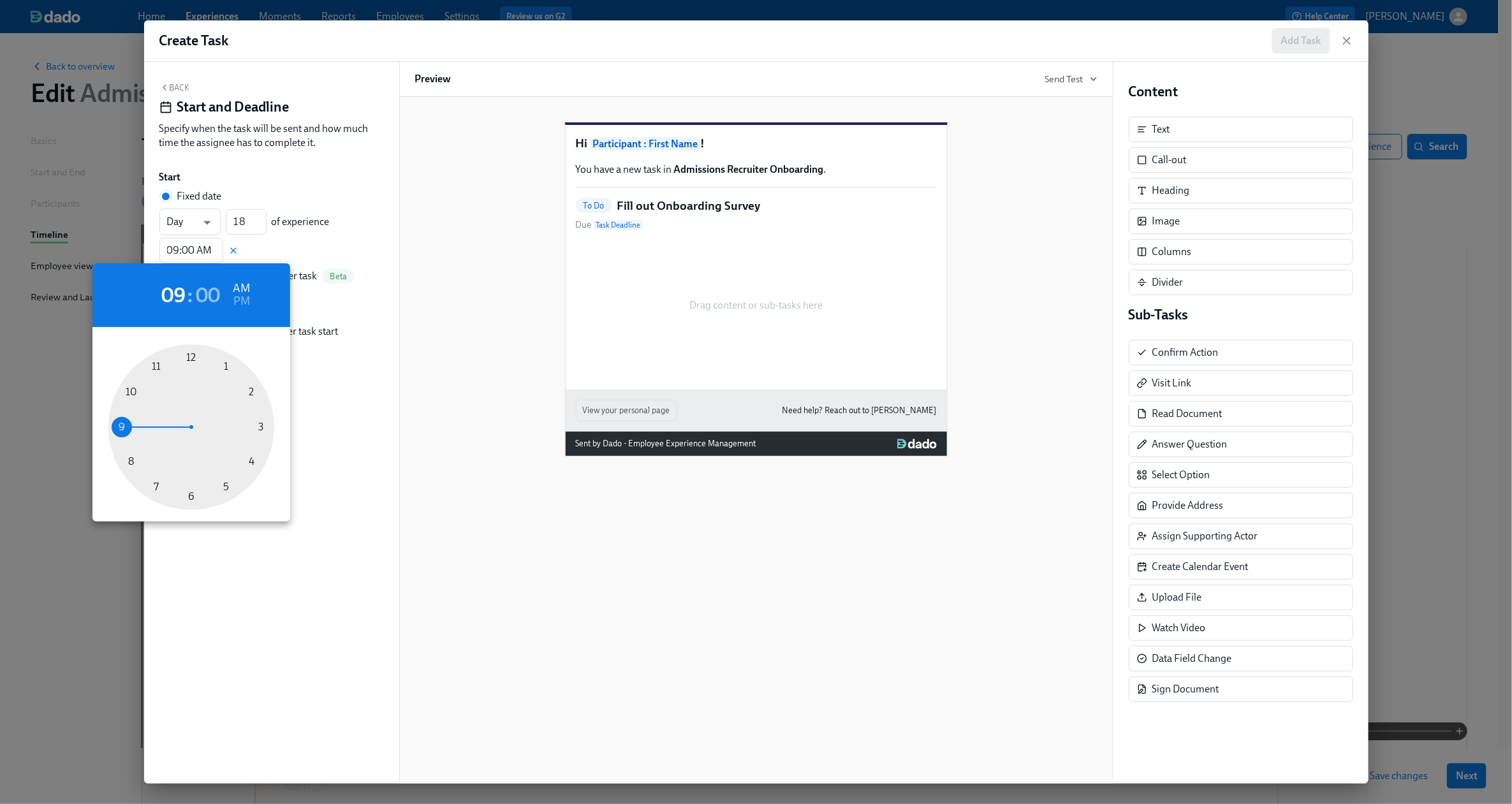
click at [131, 459] on div at bounding box center [191, 428] width 166 height 166
type input "08:00 AM"
click at [340, 415] on div at bounding box center [756, 402] width 1512 height 804
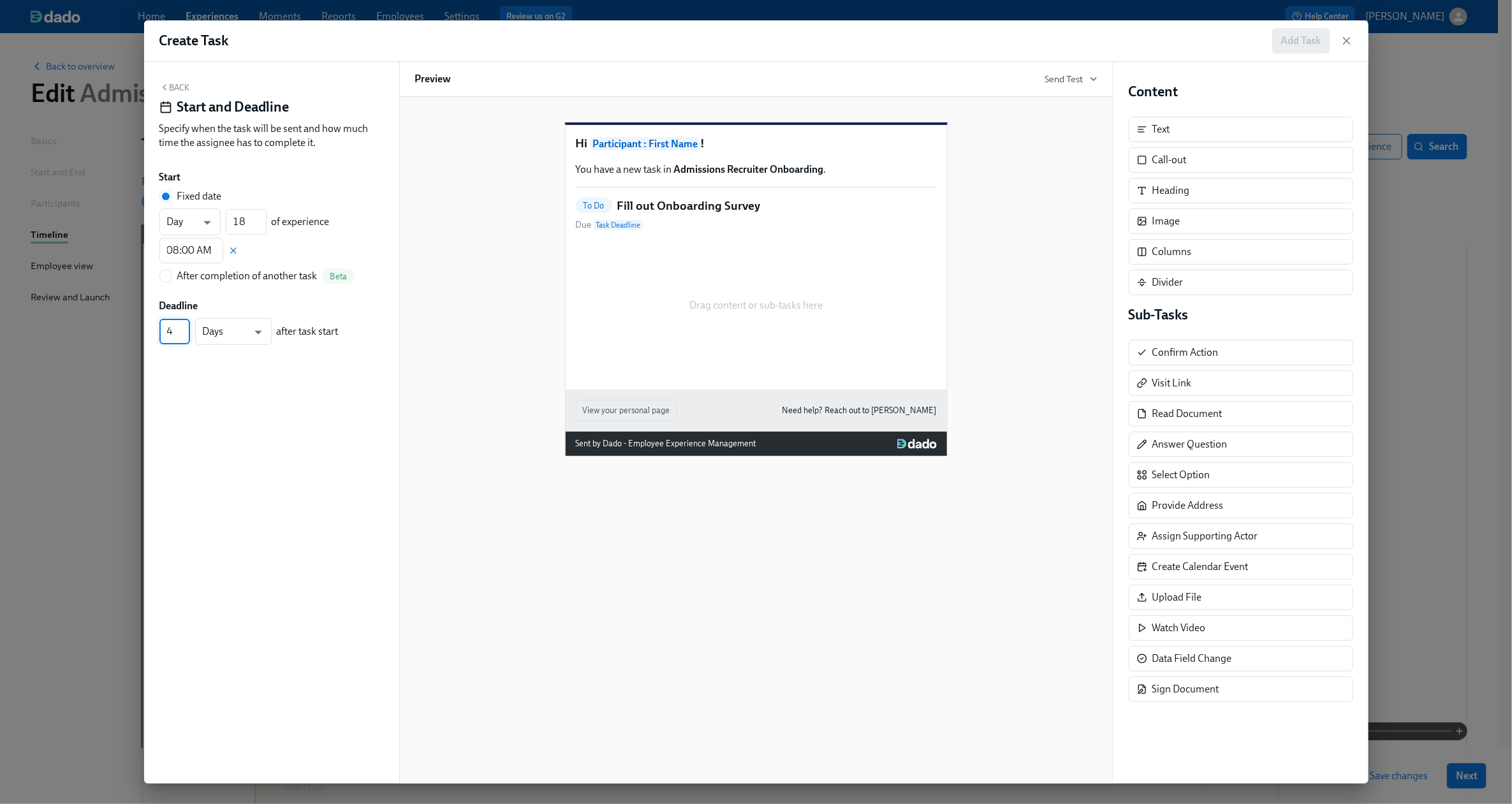
click at [183, 334] on input "4" at bounding box center [174, 331] width 30 height 25
type input "3"
click at [183, 334] on input "3" at bounding box center [174, 331] width 30 height 25
click at [169, 87] on button "Back" at bounding box center [174, 87] width 30 height 10
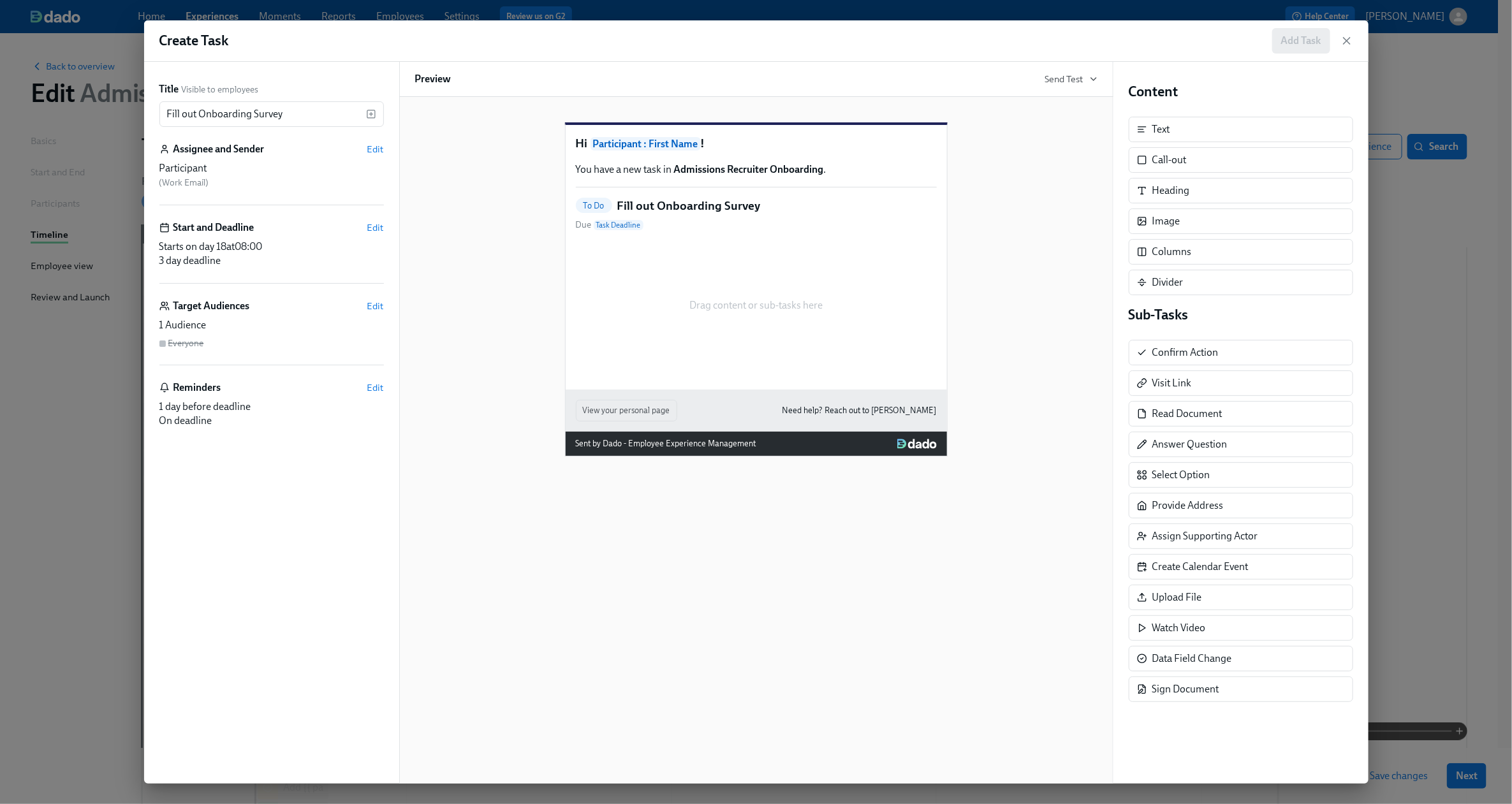
click at [318, 394] on div "Reminders Edit" at bounding box center [271, 388] width 224 height 14
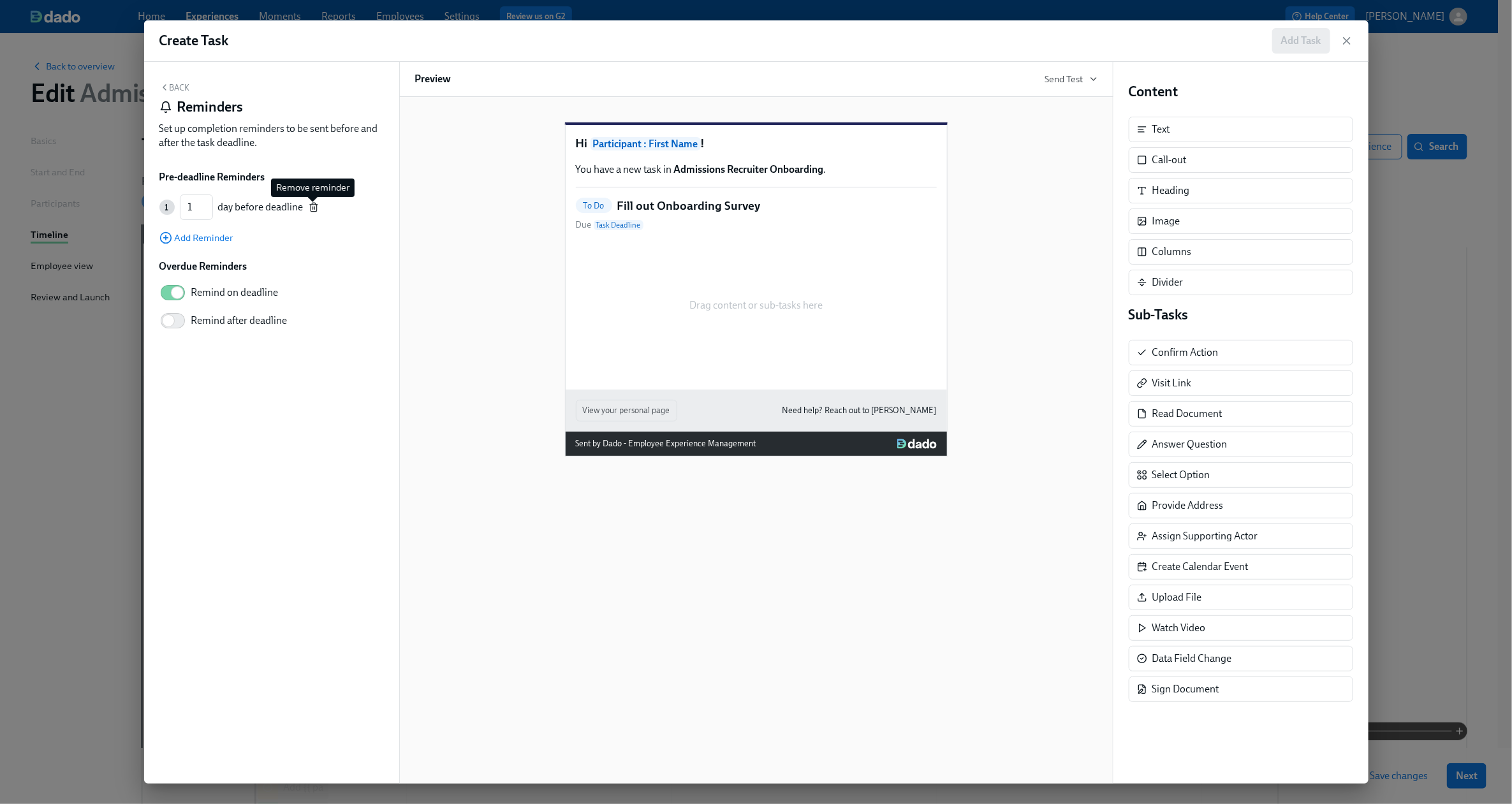
click at [312, 205] on icon "button" at bounding box center [314, 208] width 10 height 10
click at [166, 92] on icon "button" at bounding box center [164, 87] width 10 height 10
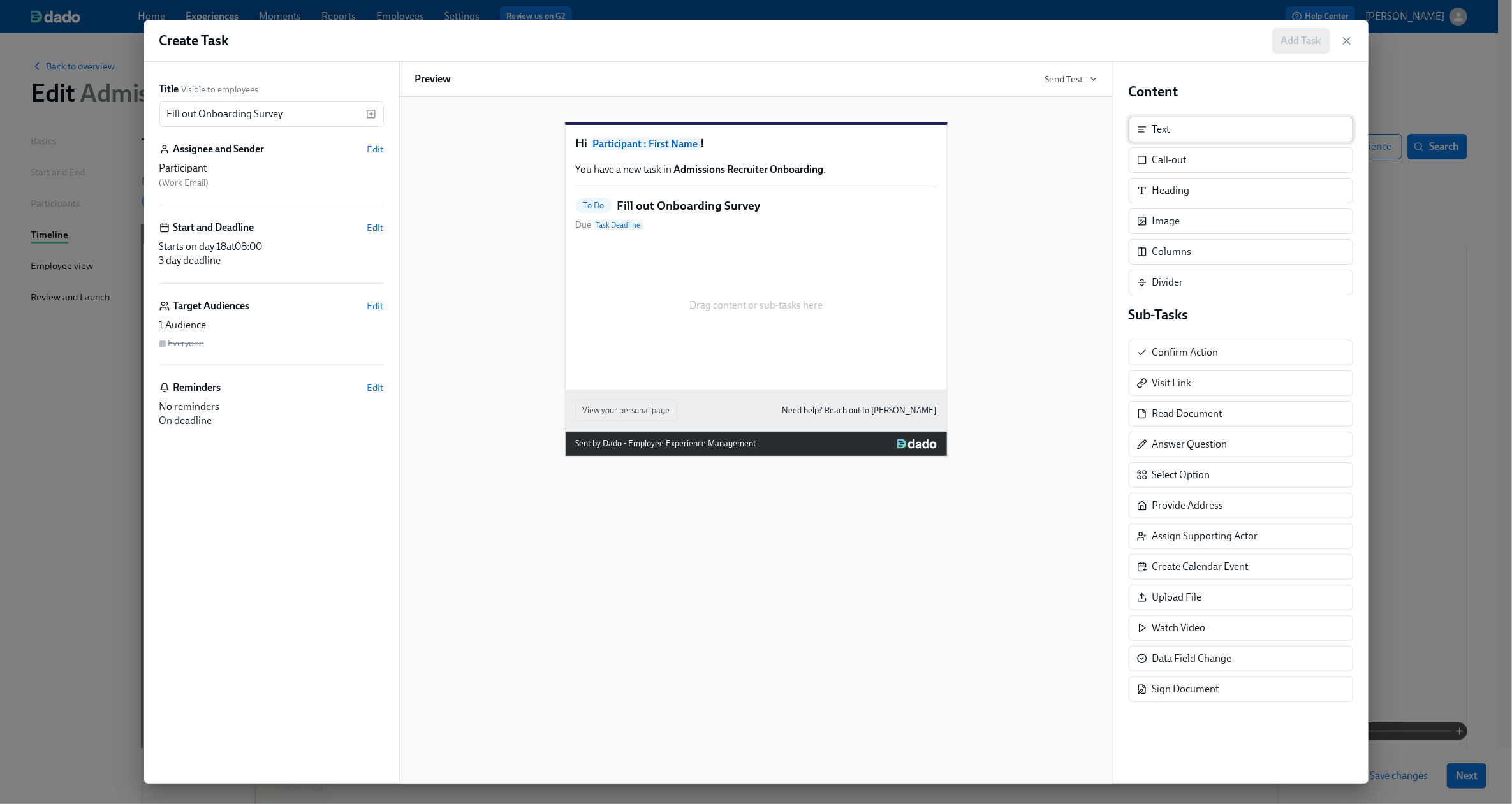
click at [1174, 138] on div "Text" at bounding box center [1240, 129] width 224 height 25
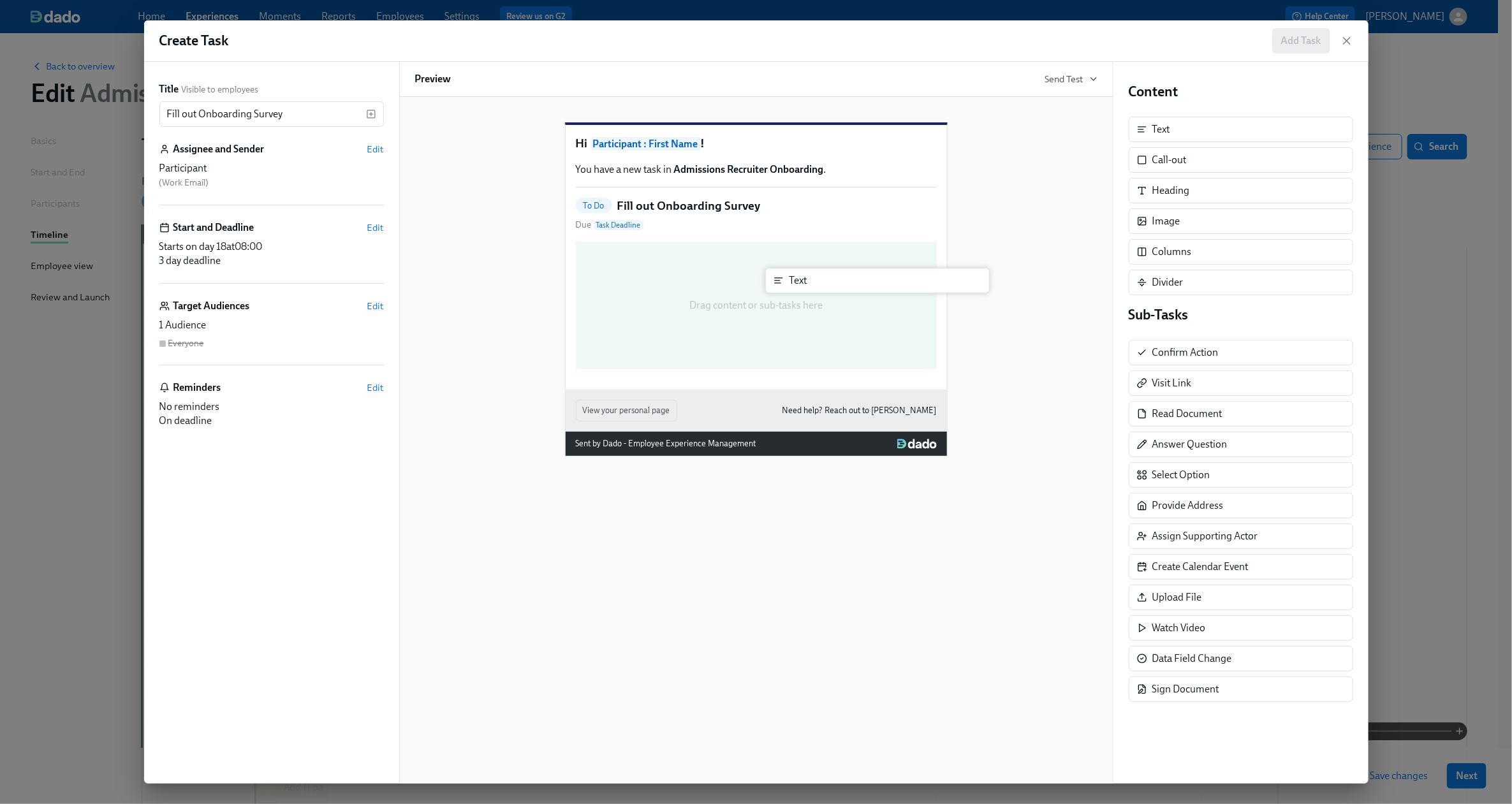
drag, startPoint x: 1179, startPoint y: 136, endPoint x: 806, endPoint y: 289, distance: 403.2
click at [806, 289] on div "Title Visible to employees Fill out Onboarding Survey ​ Assignee and Sender Edi…" at bounding box center [756, 422] width 1225 height 722
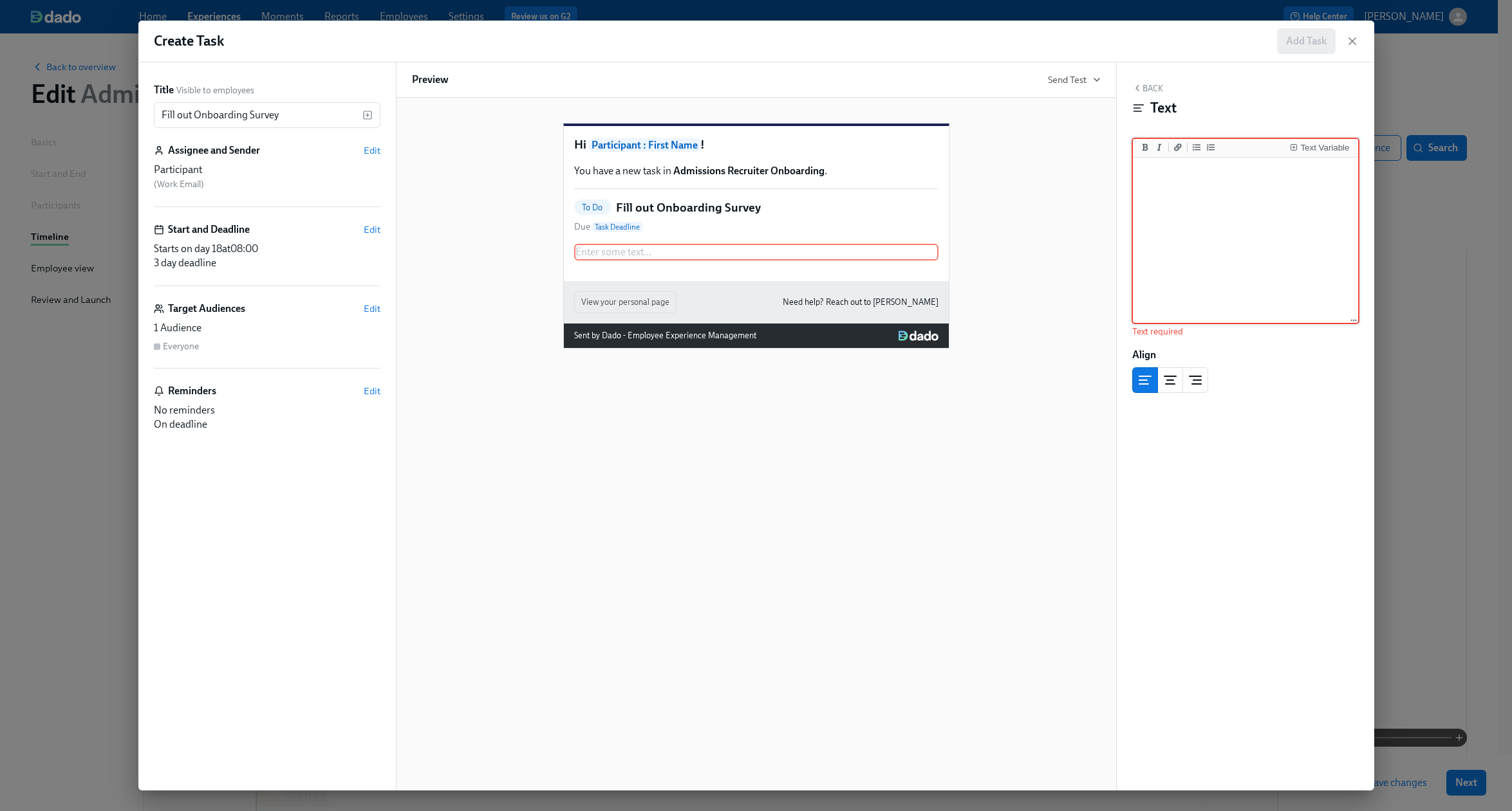
paste textarea "We hope you've had a great first two weeks of work here at Charlie Health! We'd…"
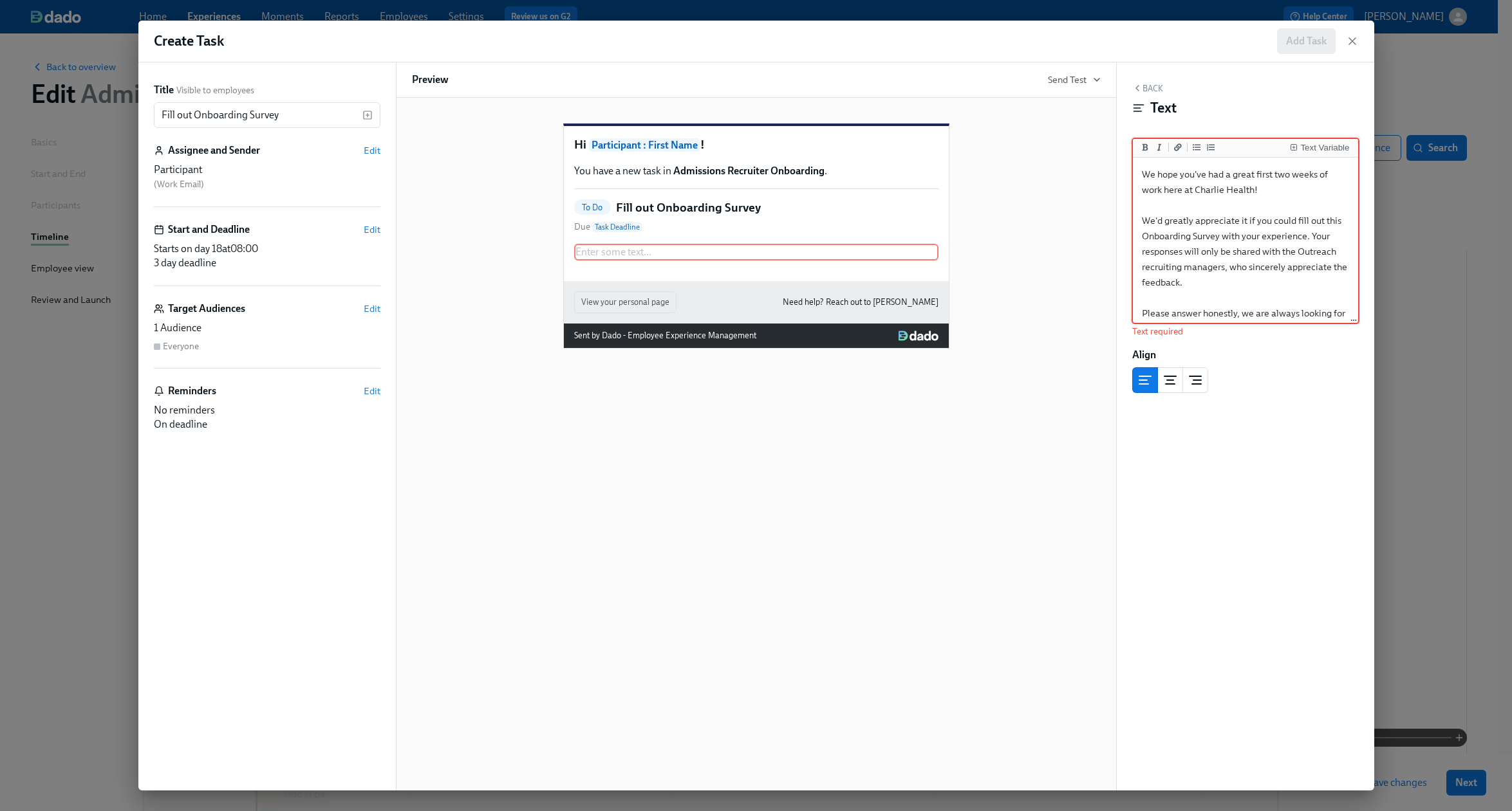
scroll to position [45, 0]
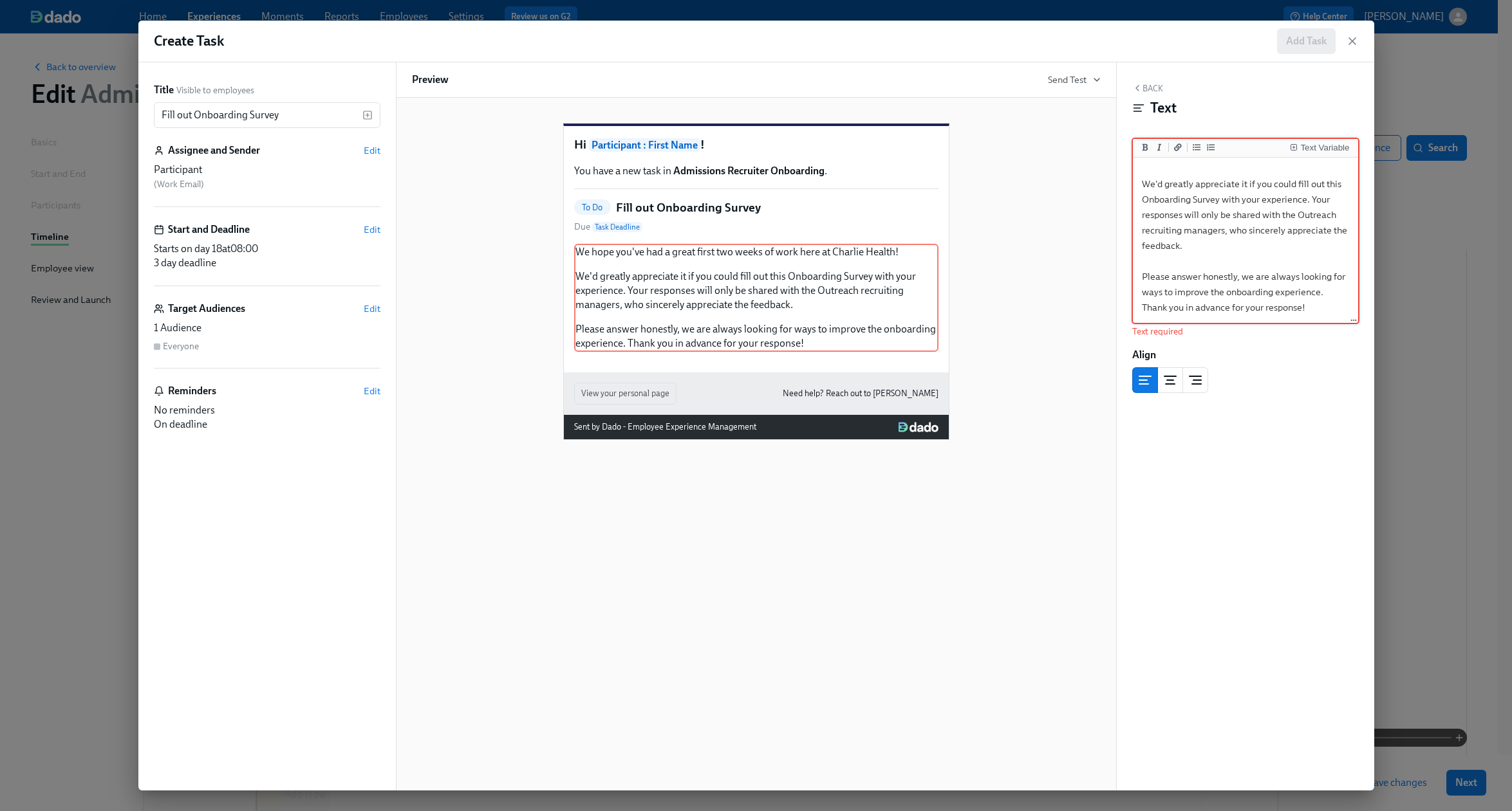
type textarea "We hope you've had a great first two weeks of work here at Charlie Health! We'd…"
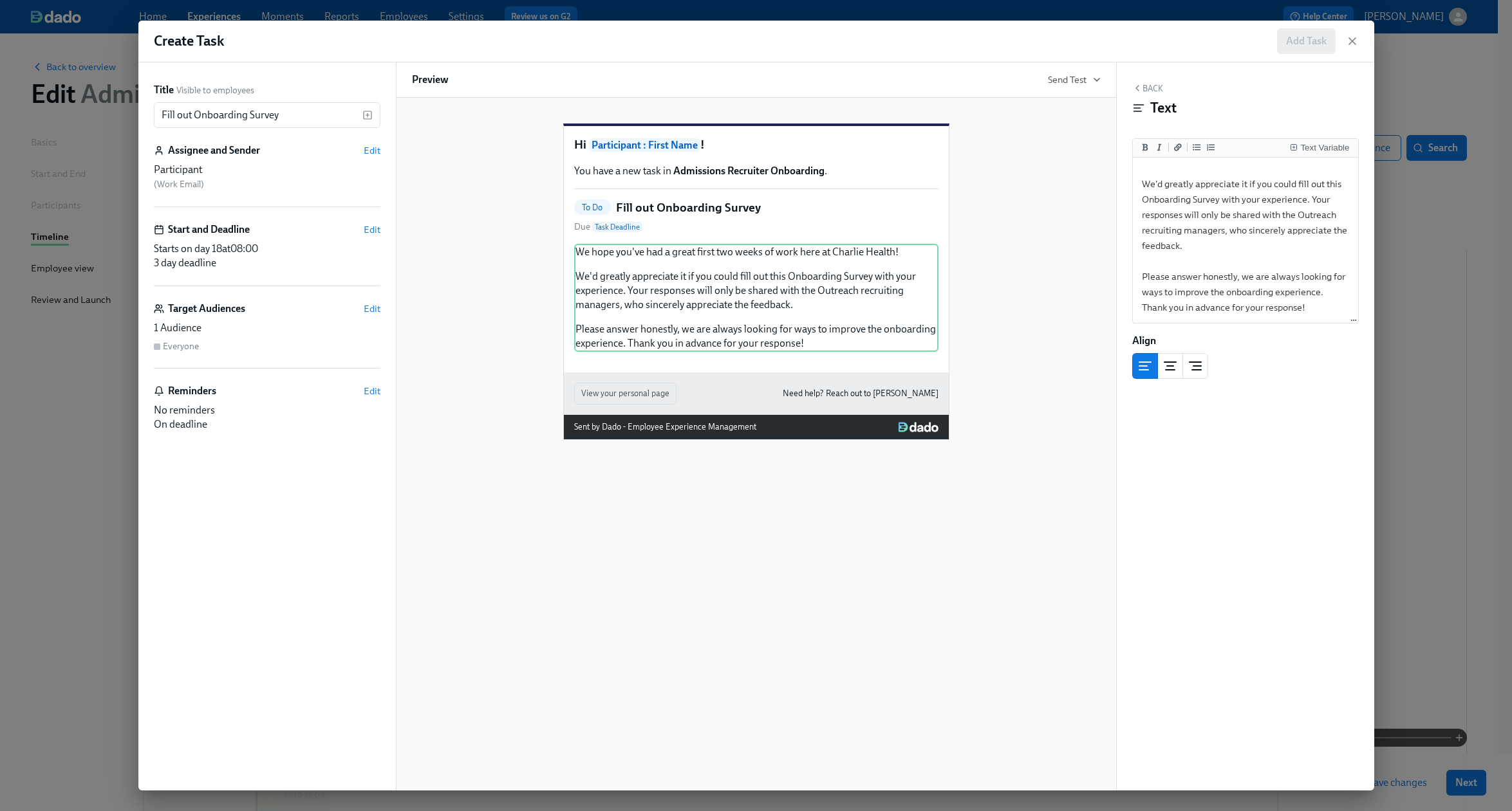
click at [1155, 88] on button "Back" at bounding box center [1147, 88] width 31 height 10
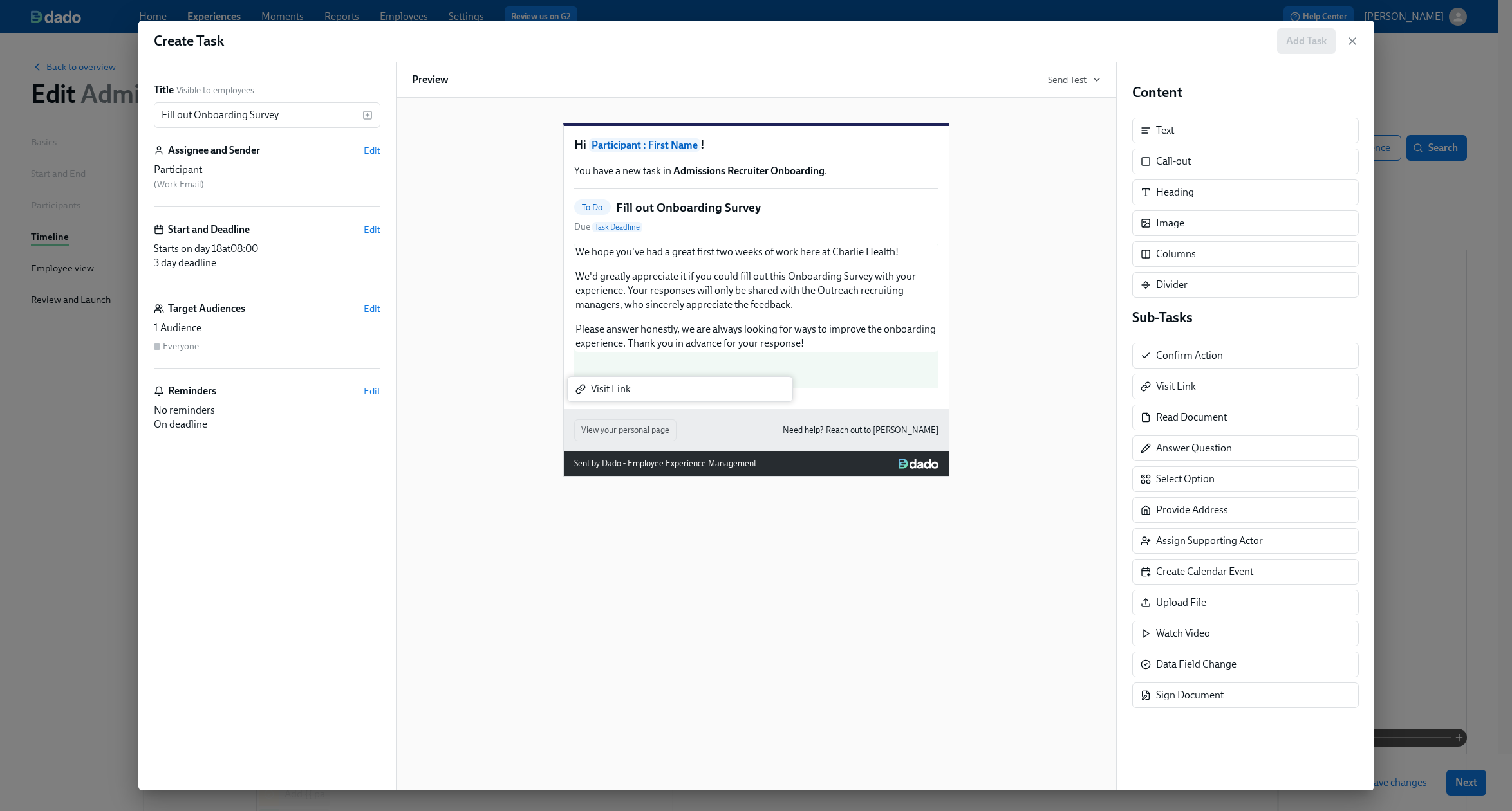
drag, startPoint x: 1198, startPoint y: 397, endPoint x: 621, endPoint y: 395, distance: 577.0
click at [621, 395] on div "Title Visible to employees Fill out Onboarding Survey ​ Assignee and Sender Edi…" at bounding box center [756, 426] width 1236 height 728
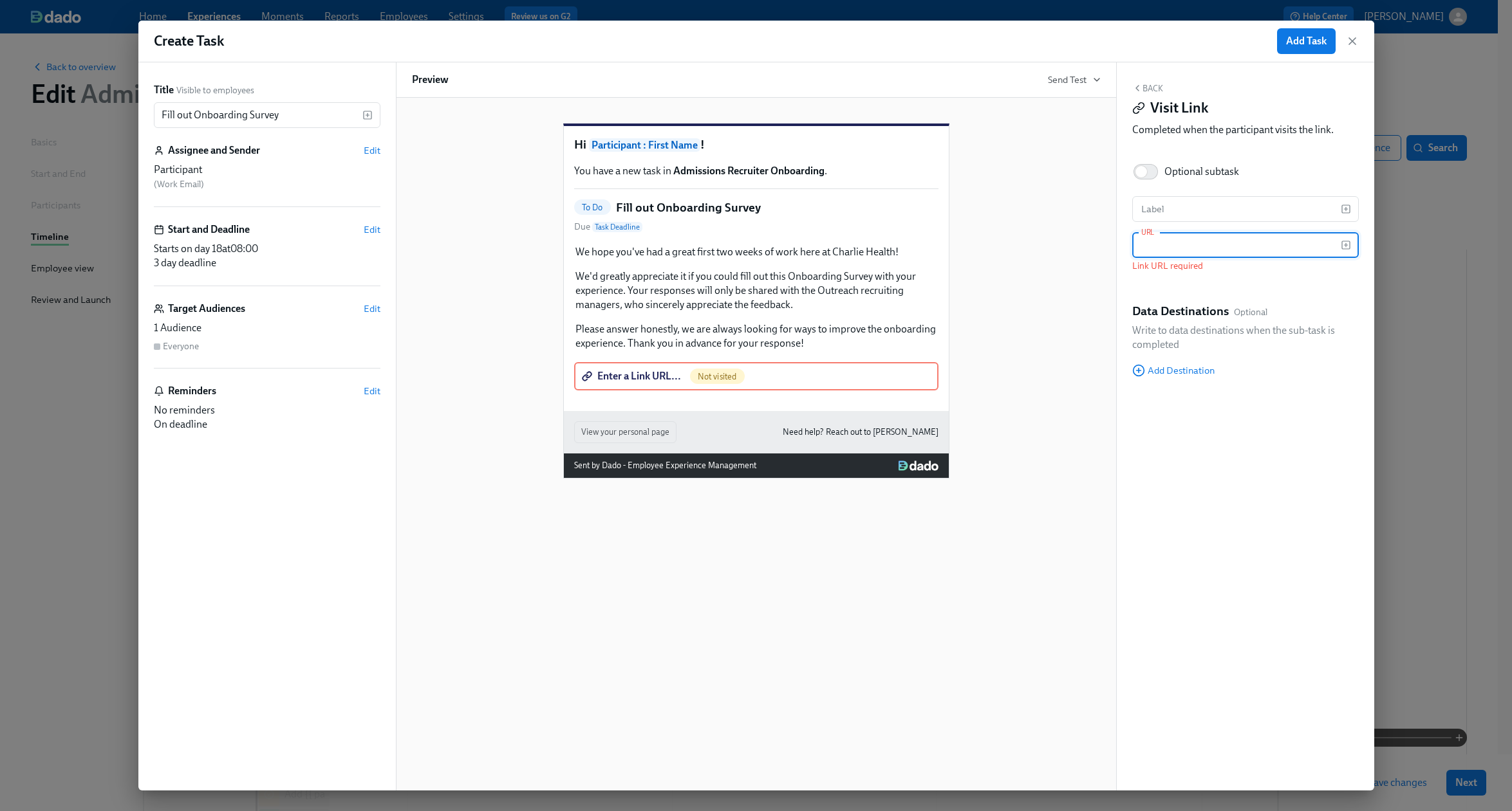
paste input "[URL][DOMAIN_NAME]"
type input "[URL][DOMAIN_NAME]"
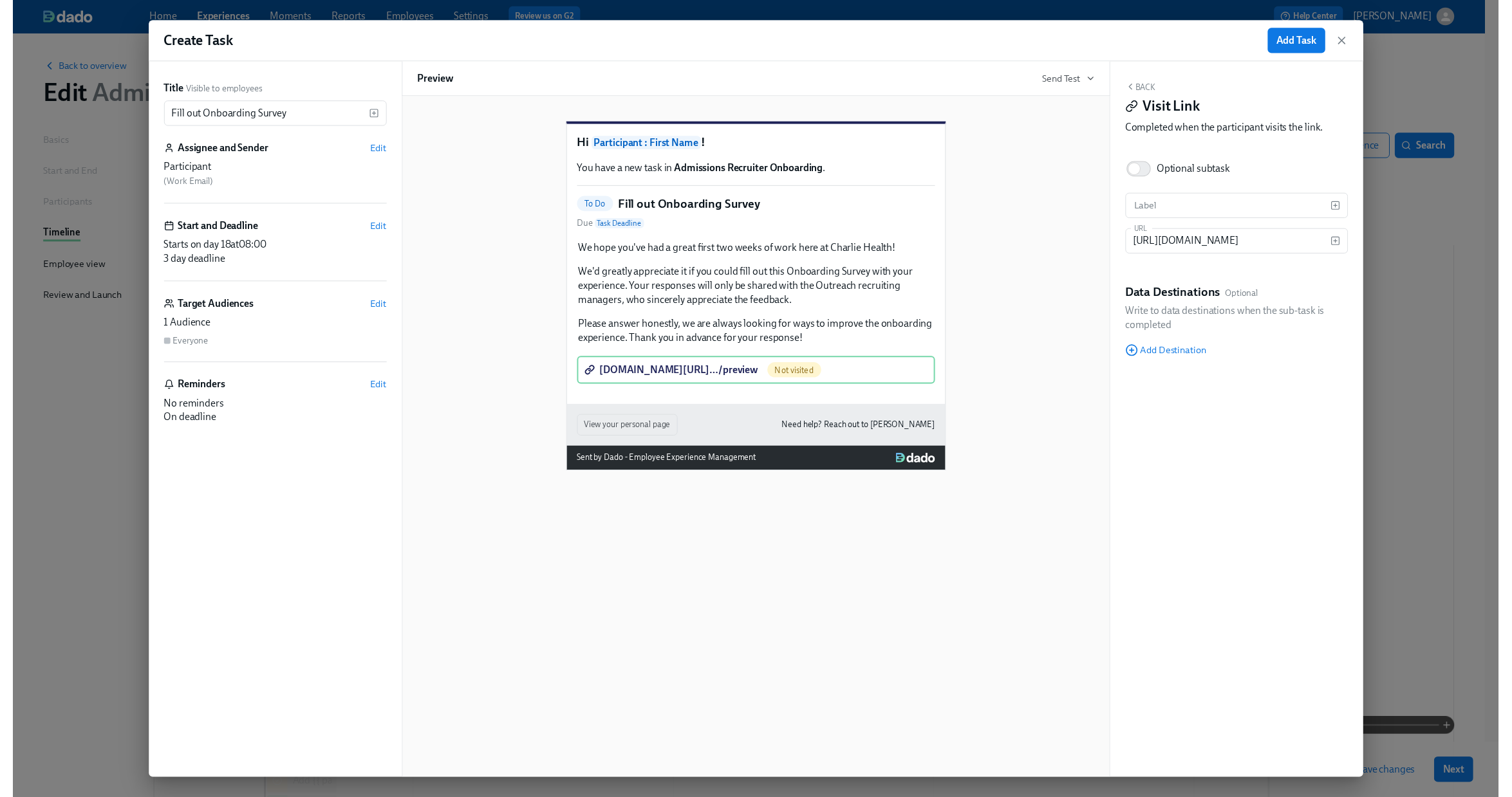
scroll to position [0, 0]
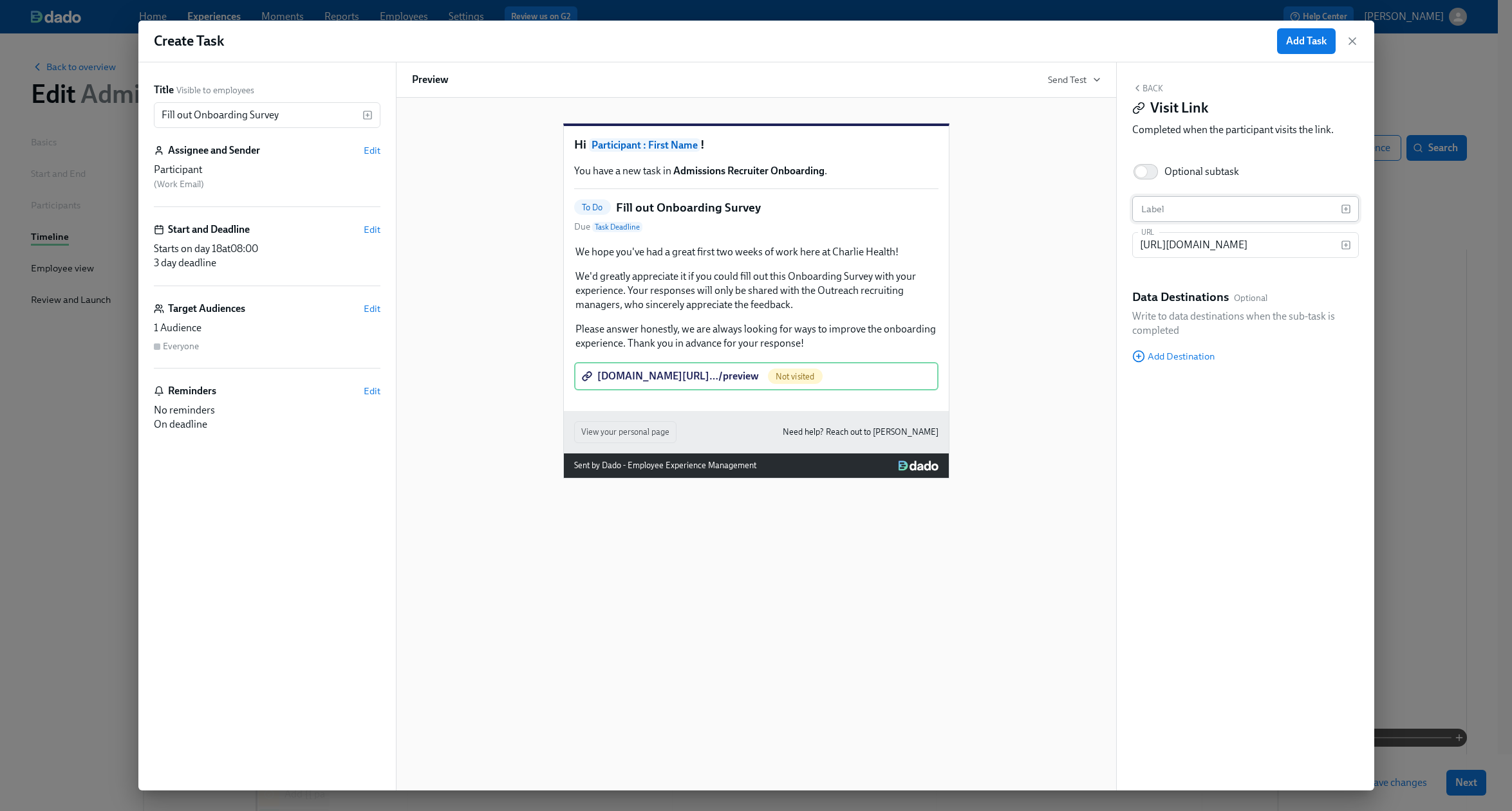
click at [1193, 210] on input "text" at bounding box center [1236, 209] width 209 height 25
paste input "Onboarding Survey"
type input "Onboarding Survey"
click at [1300, 45] on span "Add Task" at bounding box center [1306, 41] width 40 height 13
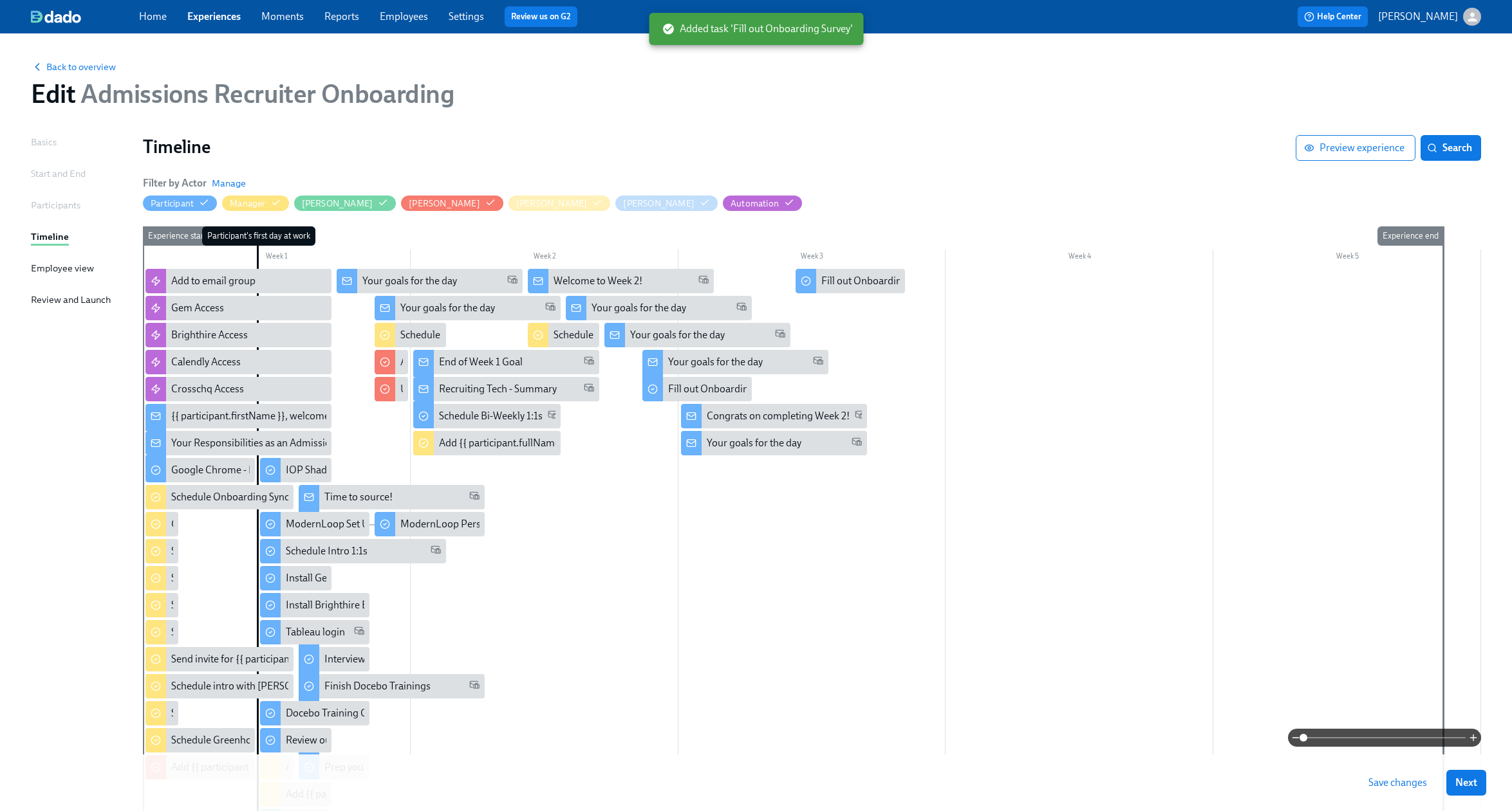
click at [1422, 783] on span "Save changes" at bounding box center [1397, 782] width 59 height 13
click at [1463, 783] on button "Next" at bounding box center [1467, 782] width 40 height 25
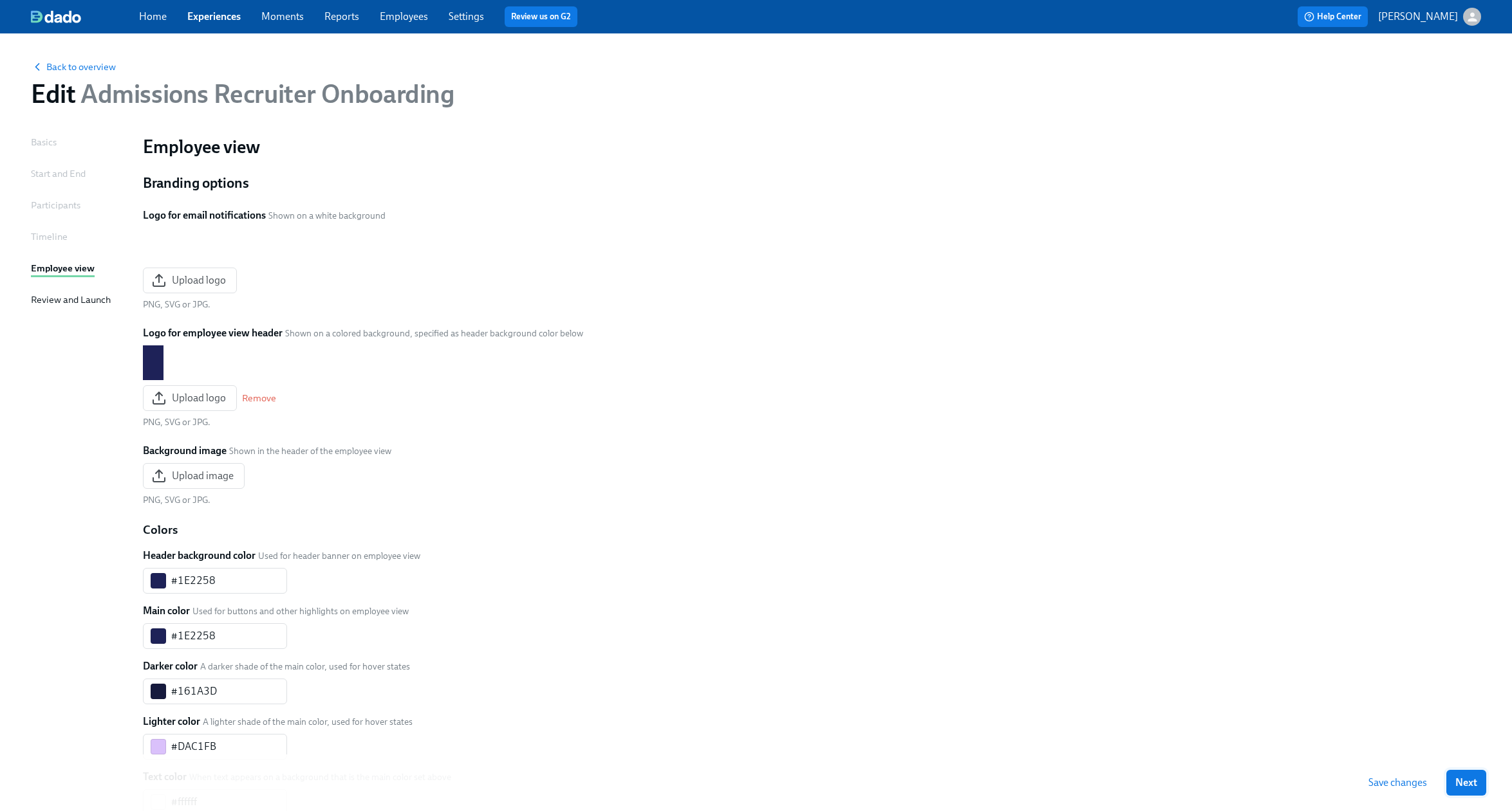
click at [1473, 780] on span "Next" at bounding box center [1466, 782] width 22 height 13
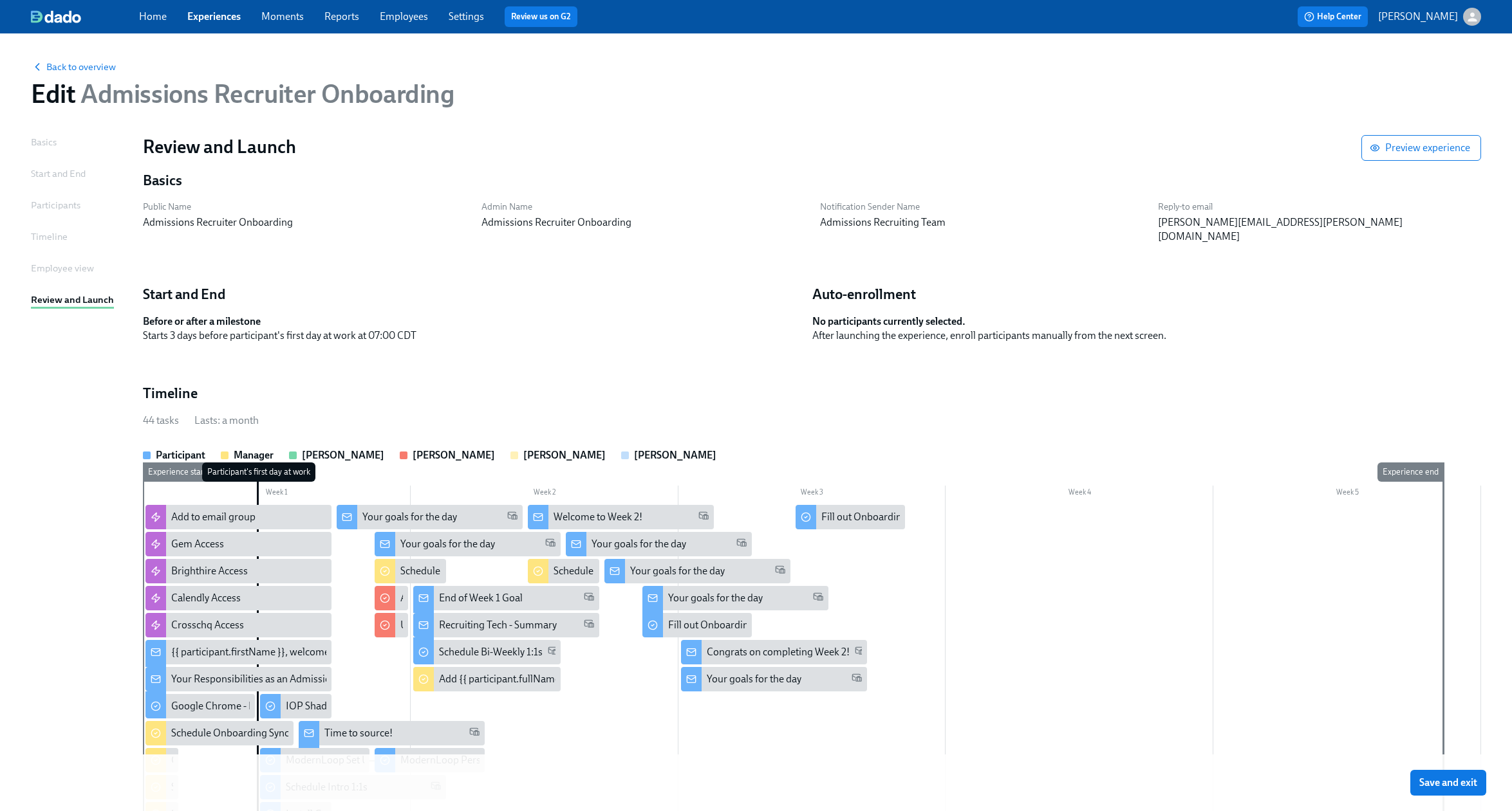
click at [1473, 780] on span "Save and exit" at bounding box center [1448, 782] width 58 height 13
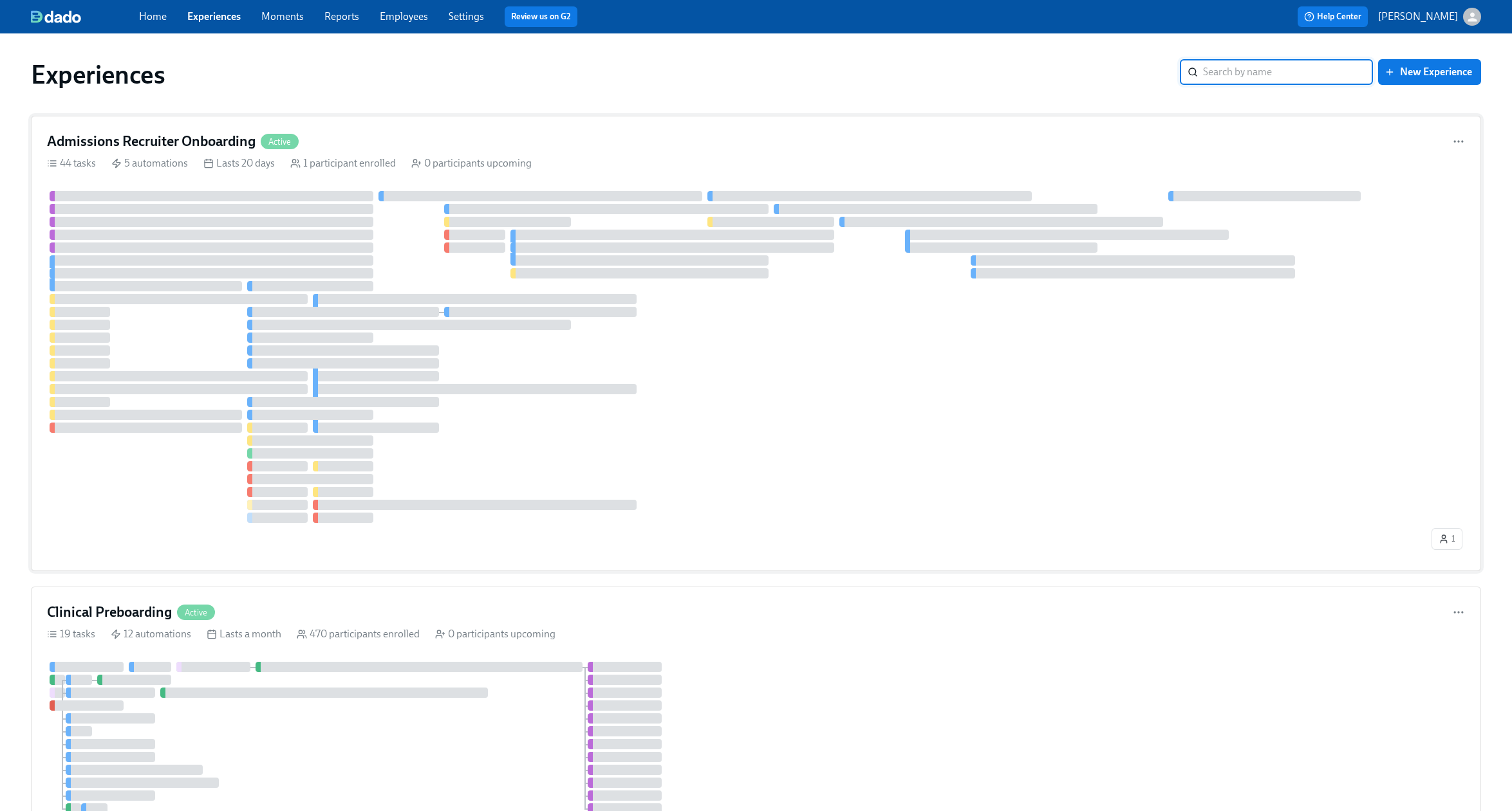
click at [358, 141] on div "Admissions Recruiter Onboarding Active" at bounding box center [756, 141] width 1418 height 19
